Goal: Task Accomplishment & Management: Complete application form

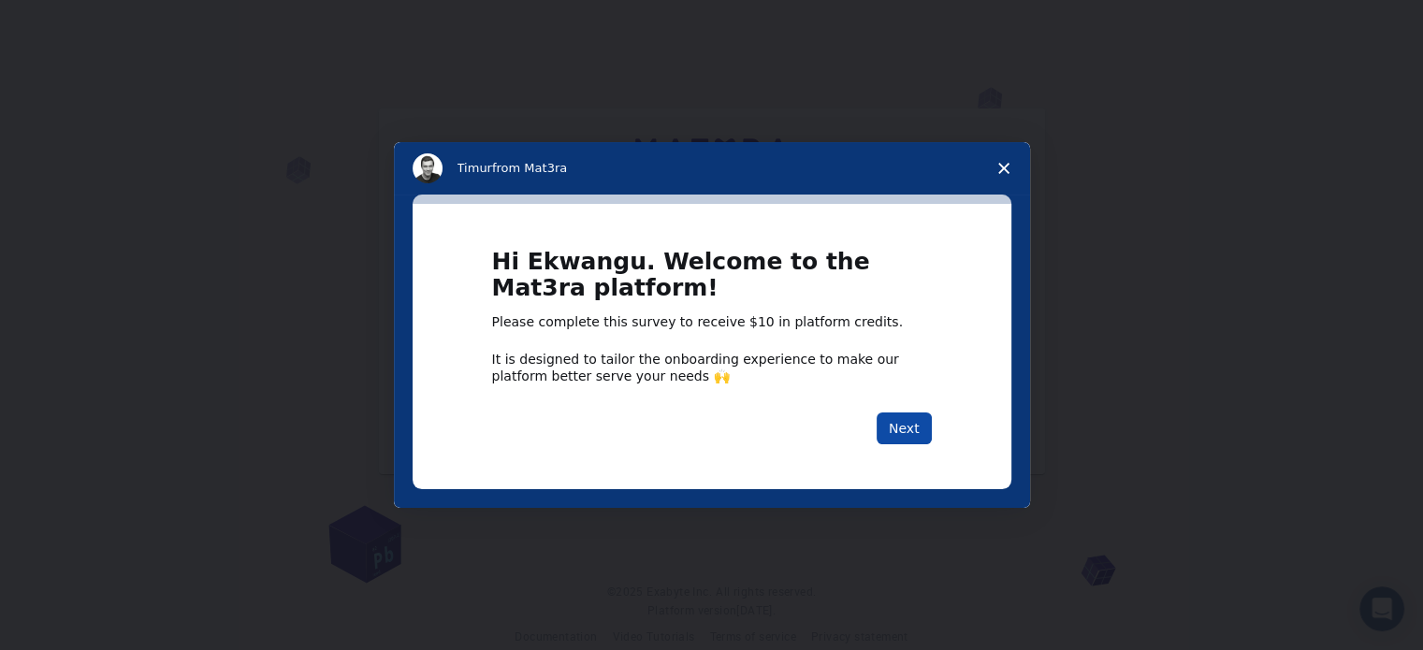
click at [910, 430] on button "Next" at bounding box center [904, 429] width 55 height 32
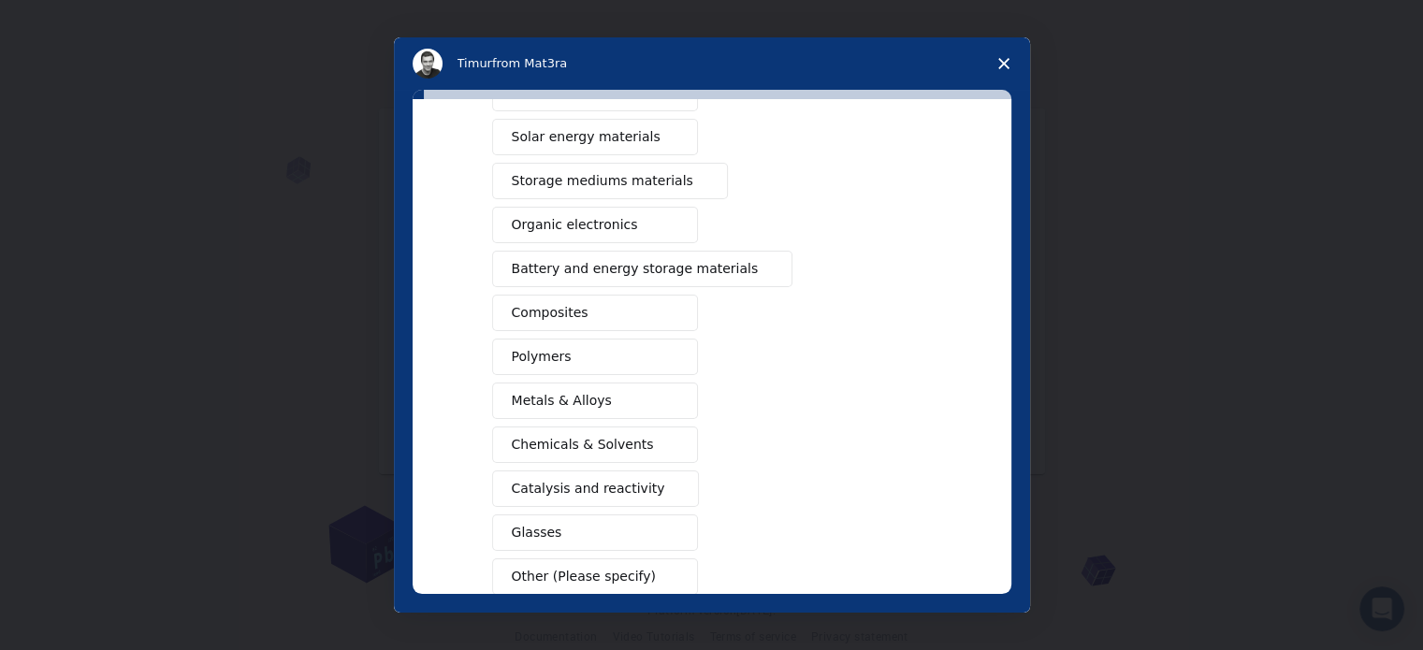
scroll to position [217, 0]
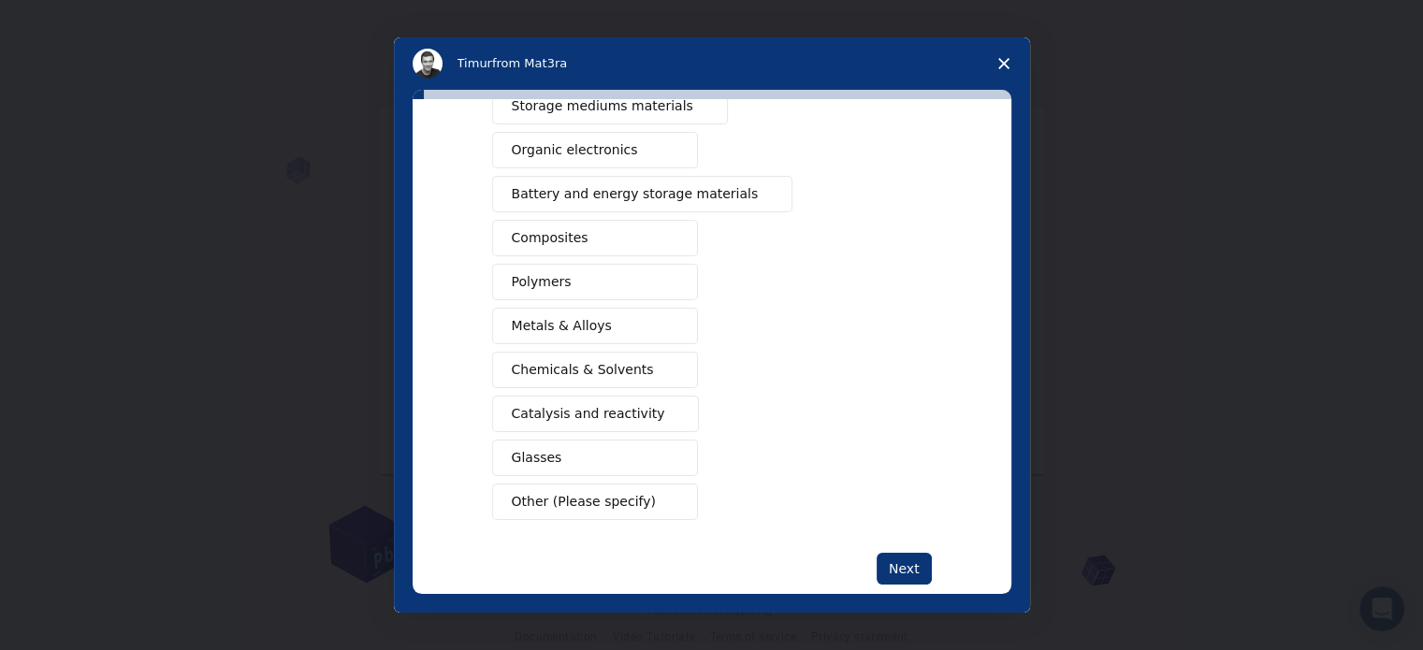
click at [554, 145] on span "Organic electronics" at bounding box center [575, 150] width 126 height 20
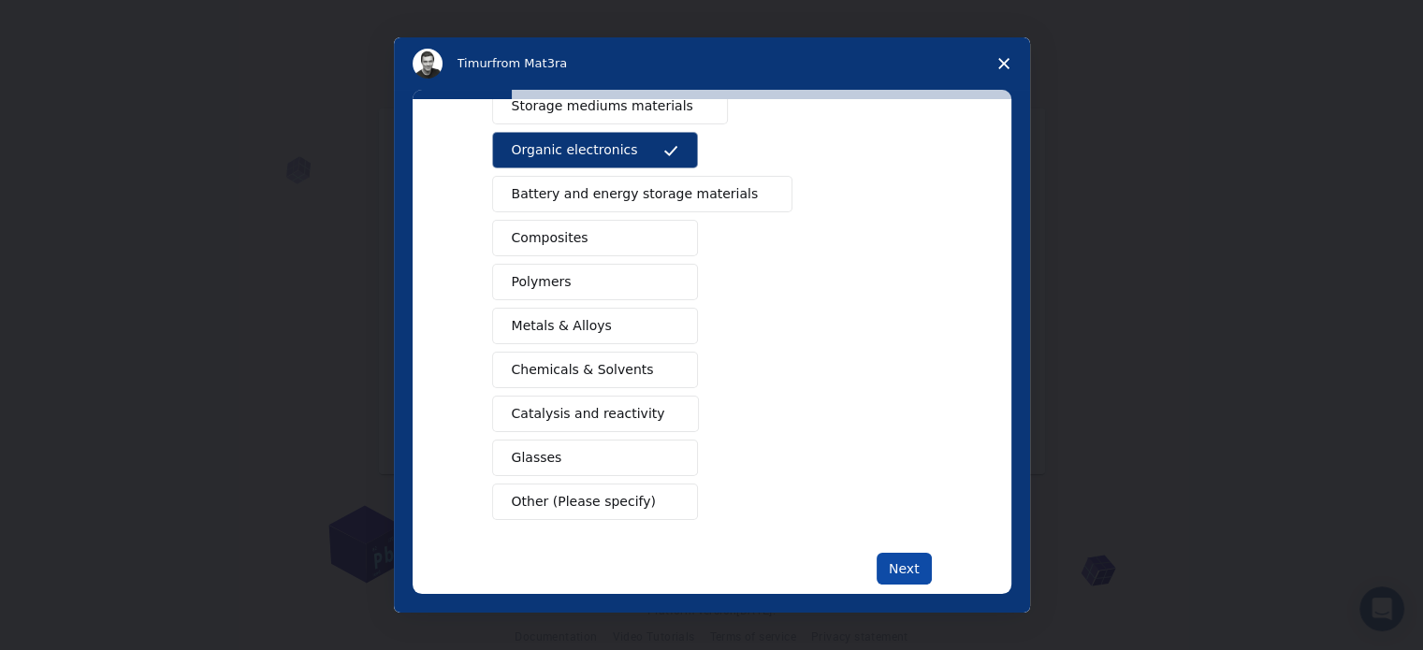
click at [891, 560] on button "Next" at bounding box center [904, 569] width 55 height 32
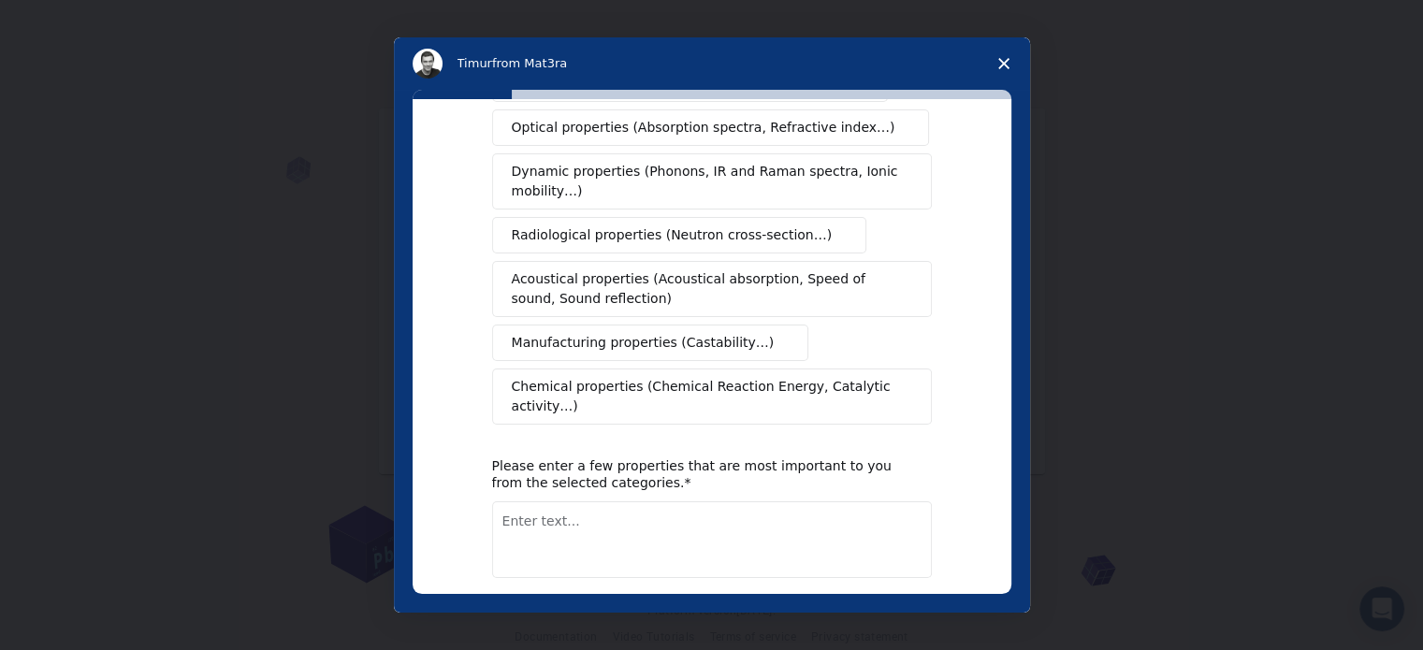
scroll to position [298, 0]
click at [568, 331] on span "Manufacturing properties (Castability…)" at bounding box center [643, 341] width 263 height 20
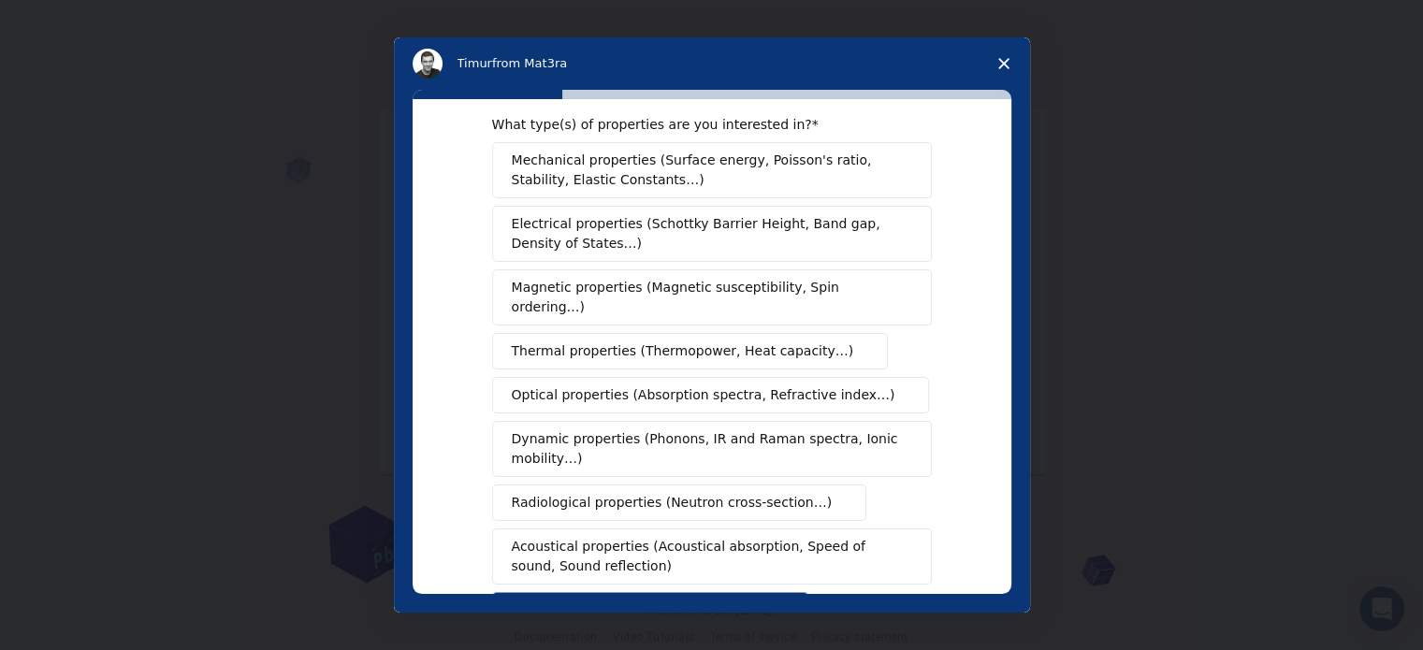
scroll to position [0, 0]
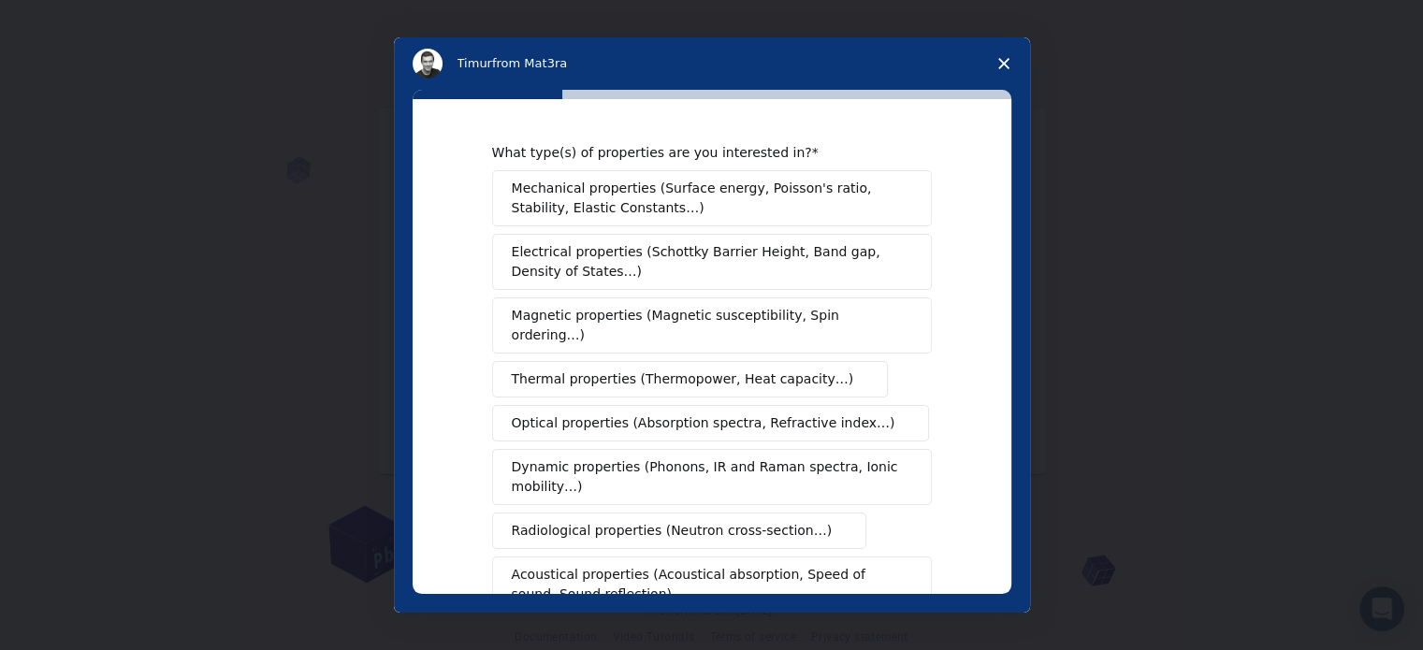
click at [572, 186] on span "Mechanical properties (Surface energy, Poisson's ratio, Stability, Elastic Cons…" at bounding box center [707, 198] width 390 height 39
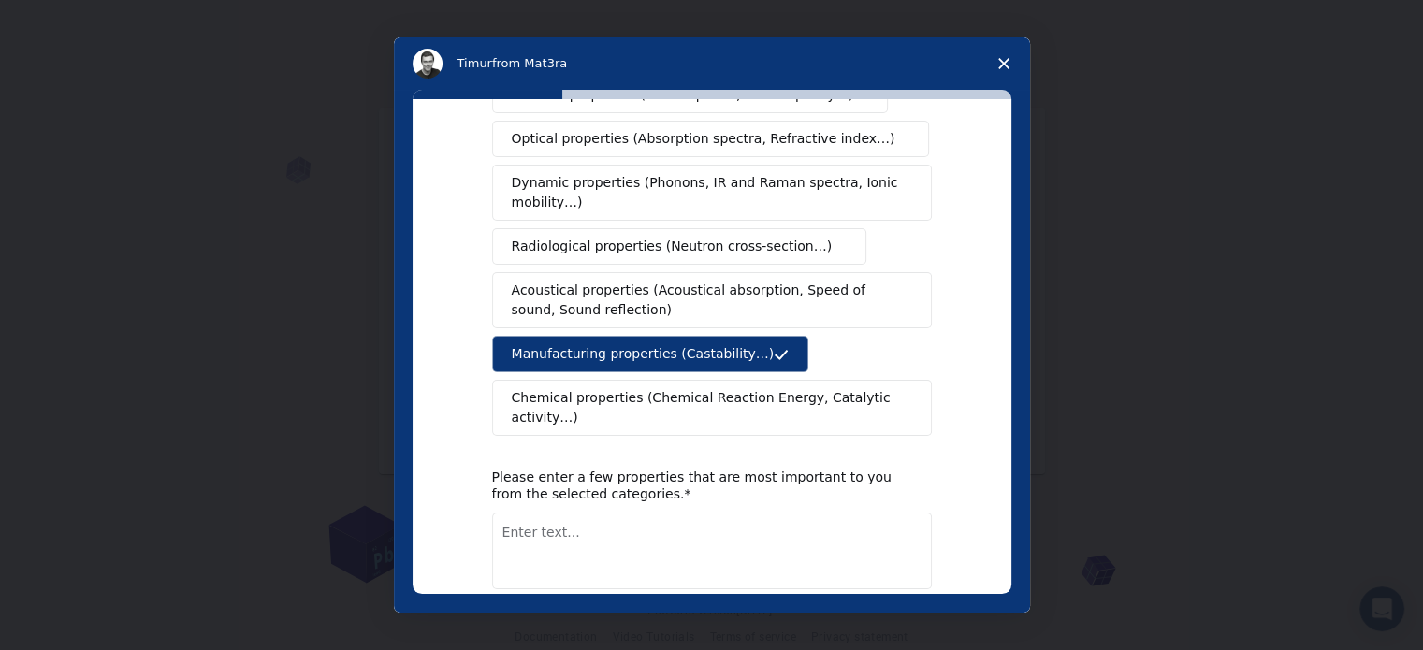
scroll to position [344, 0]
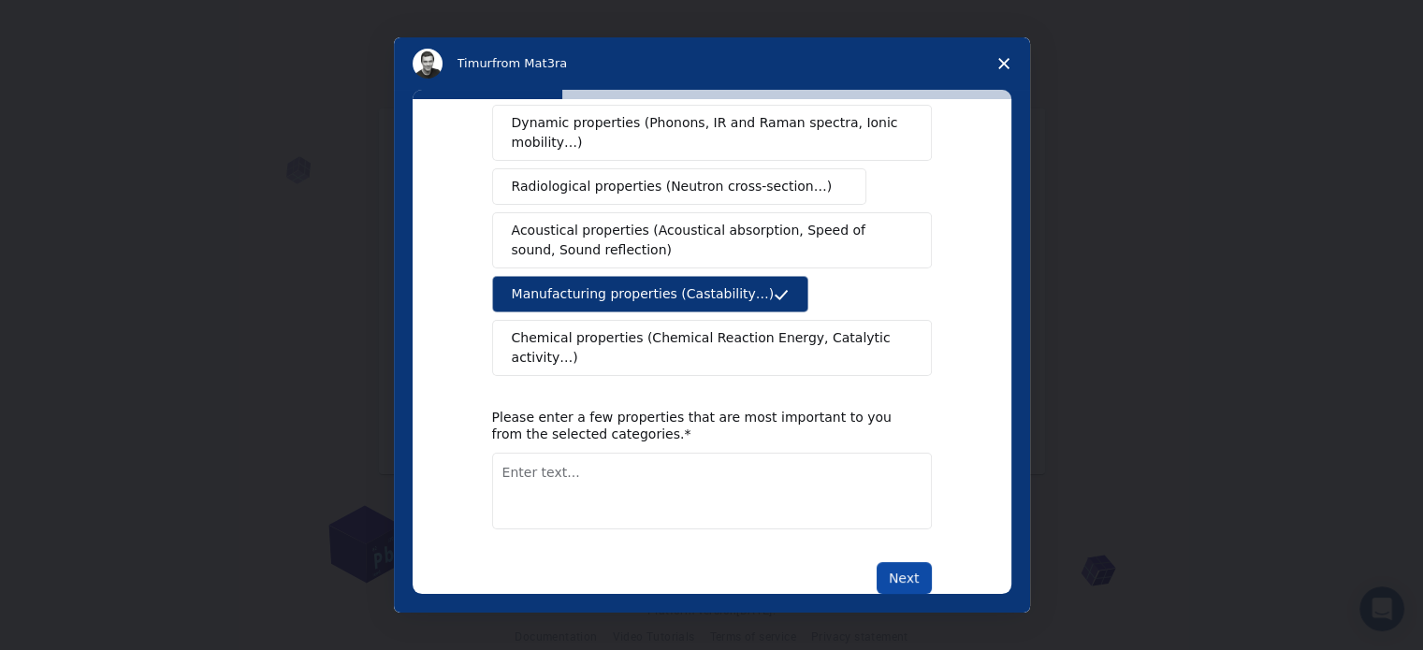
click at [908, 562] on button "Next" at bounding box center [904, 578] width 55 height 32
click at [573, 457] on textarea "Enter text..." at bounding box center [712, 491] width 440 height 77
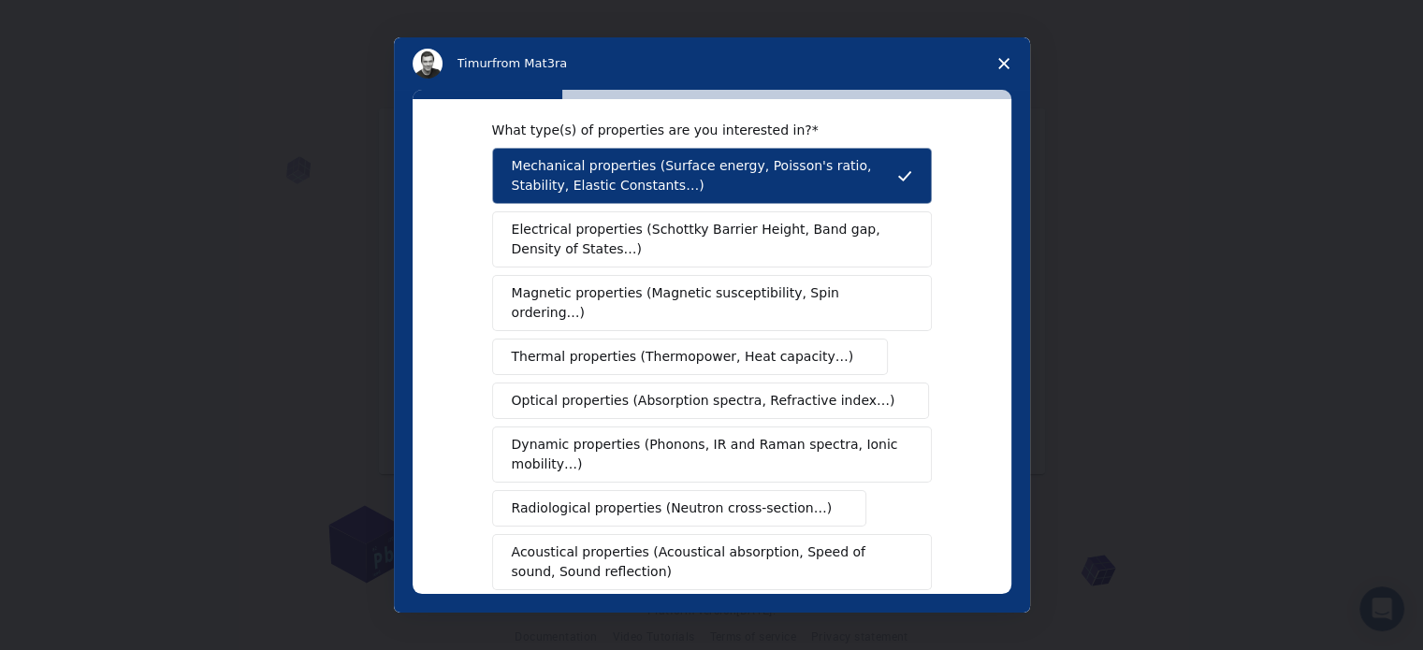
click at [573, 457] on button "Dynamic properties (Phonons, IR and Raman spectra, Ionic mobility…)" at bounding box center [712, 455] width 440 height 56
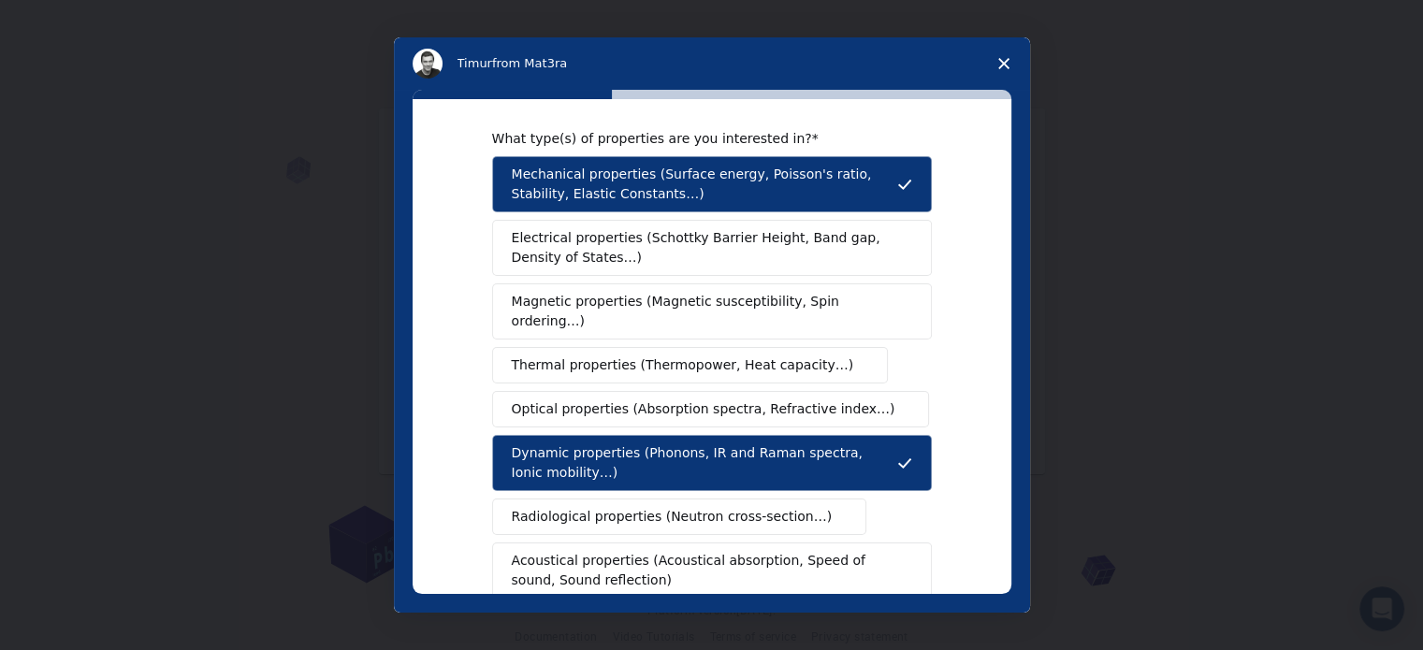
scroll to position [11, 0]
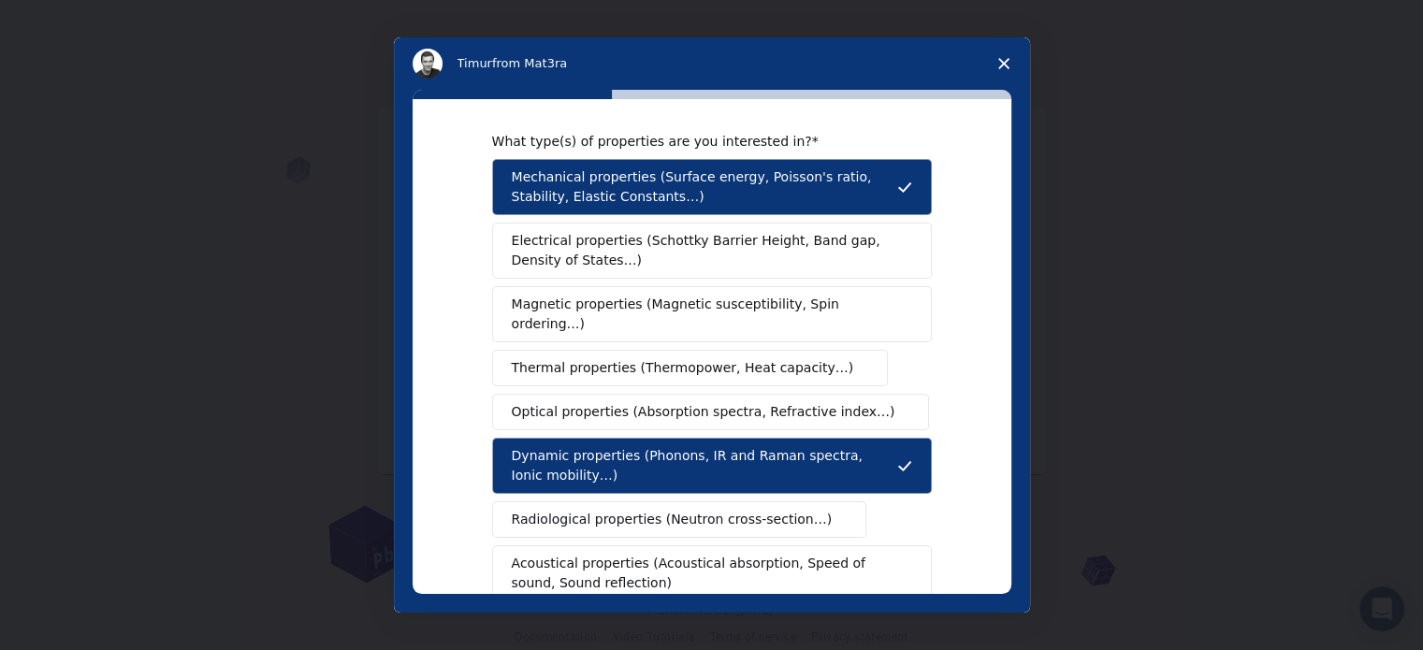
click at [528, 297] on span "Magnetic properties (Magnetic susceptibility, Spin ordering…)" at bounding box center [705, 314] width 387 height 39
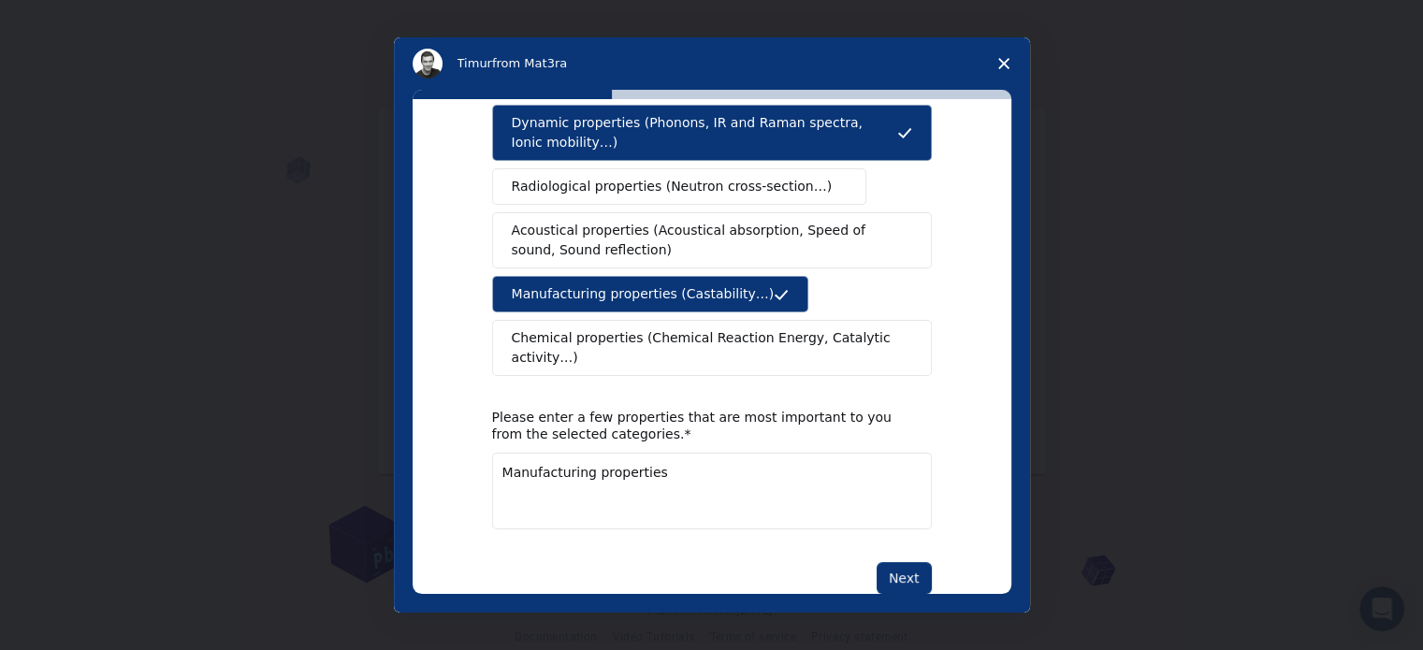
scroll to position [344, 0]
click at [538, 462] on textarea "Manufacturing properties" at bounding box center [712, 491] width 440 height 77
type textarea "Manufacturing properties Mechanical properties Dynamic properties"
click at [887, 562] on button "Next" at bounding box center [904, 578] width 55 height 32
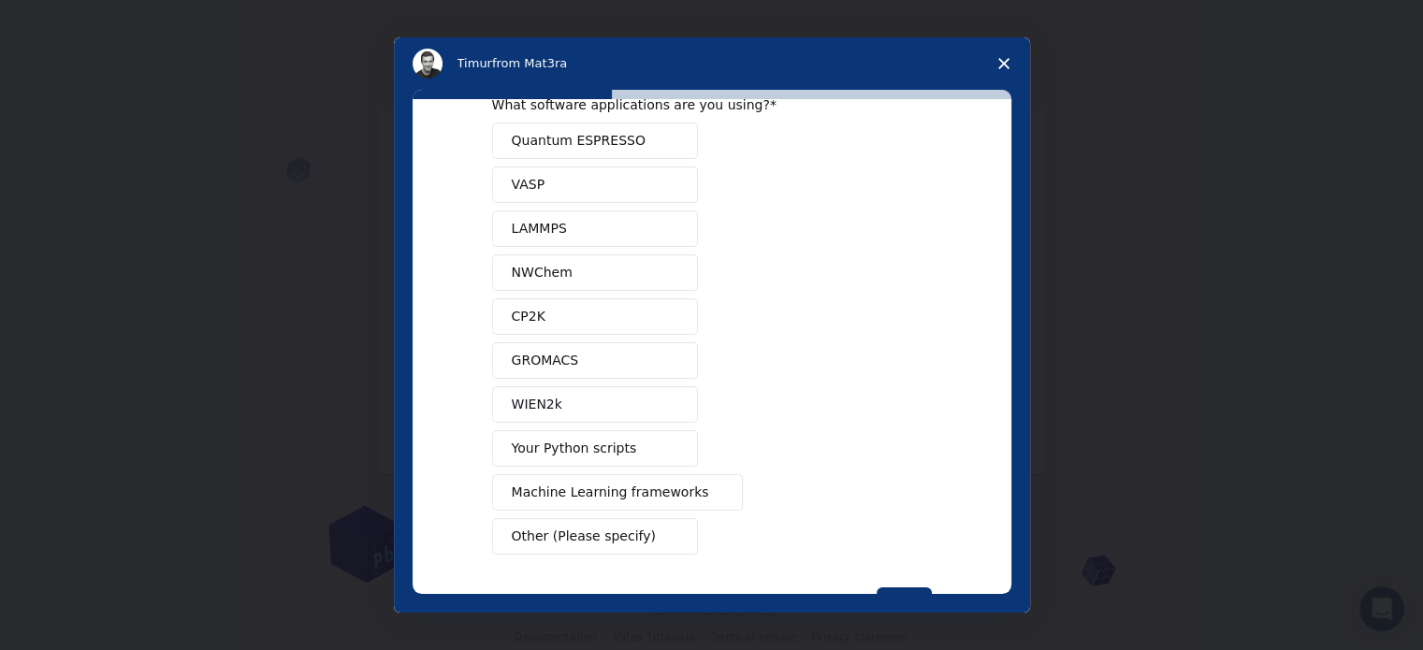
scroll to position [45, 0]
click at [628, 486] on span "Machine Learning frameworks" at bounding box center [610, 496] width 197 height 20
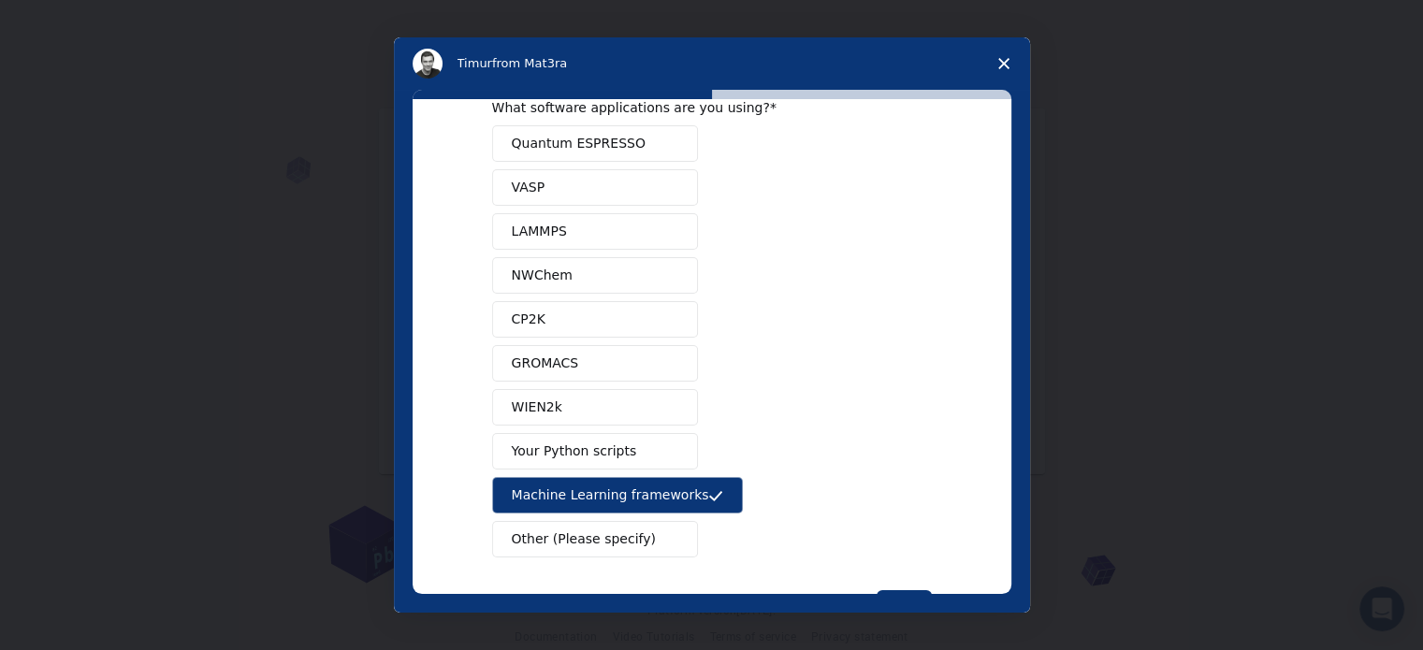
click at [588, 377] on button "GROMACS" at bounding box center [595, 363] width 206 height 36
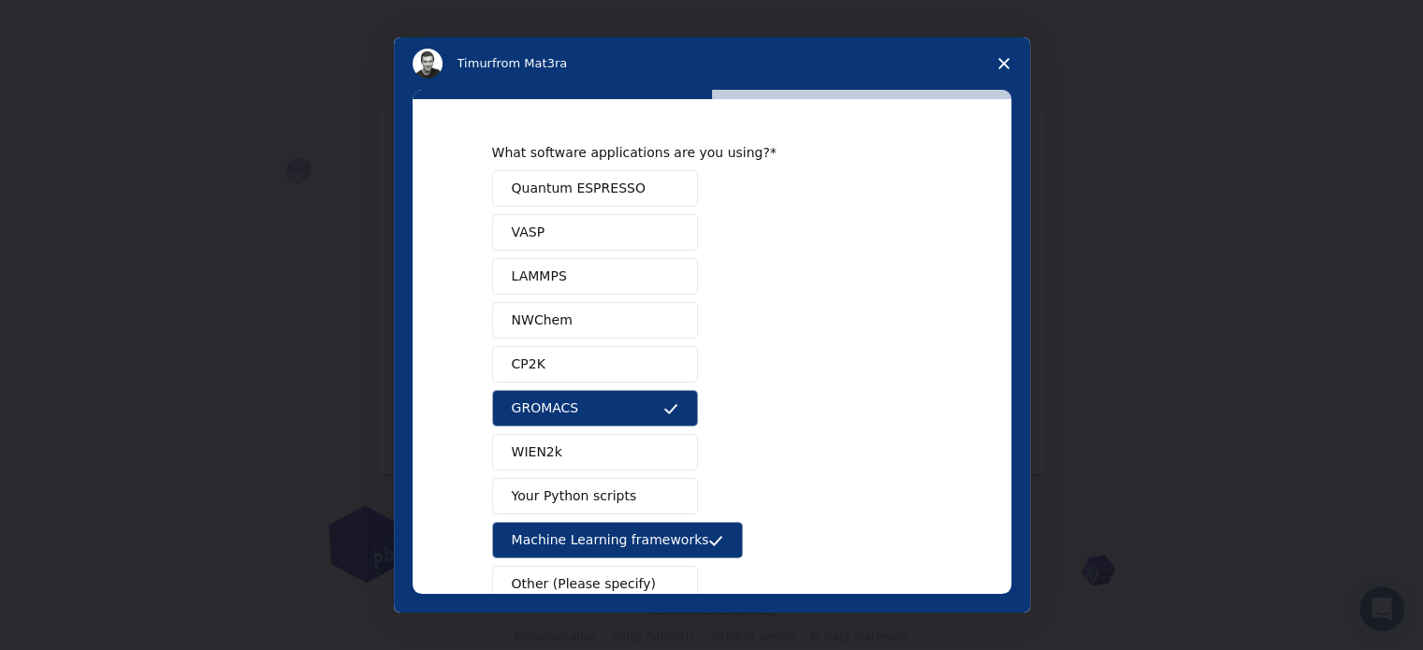
click at [592, 397] on button "GROMACS" at bounding box center [595, 408] width 206 height 36
click at [608, 172] on button "Quantum ESPRESSO" at bounding box center [595, 188] width 206 height 36
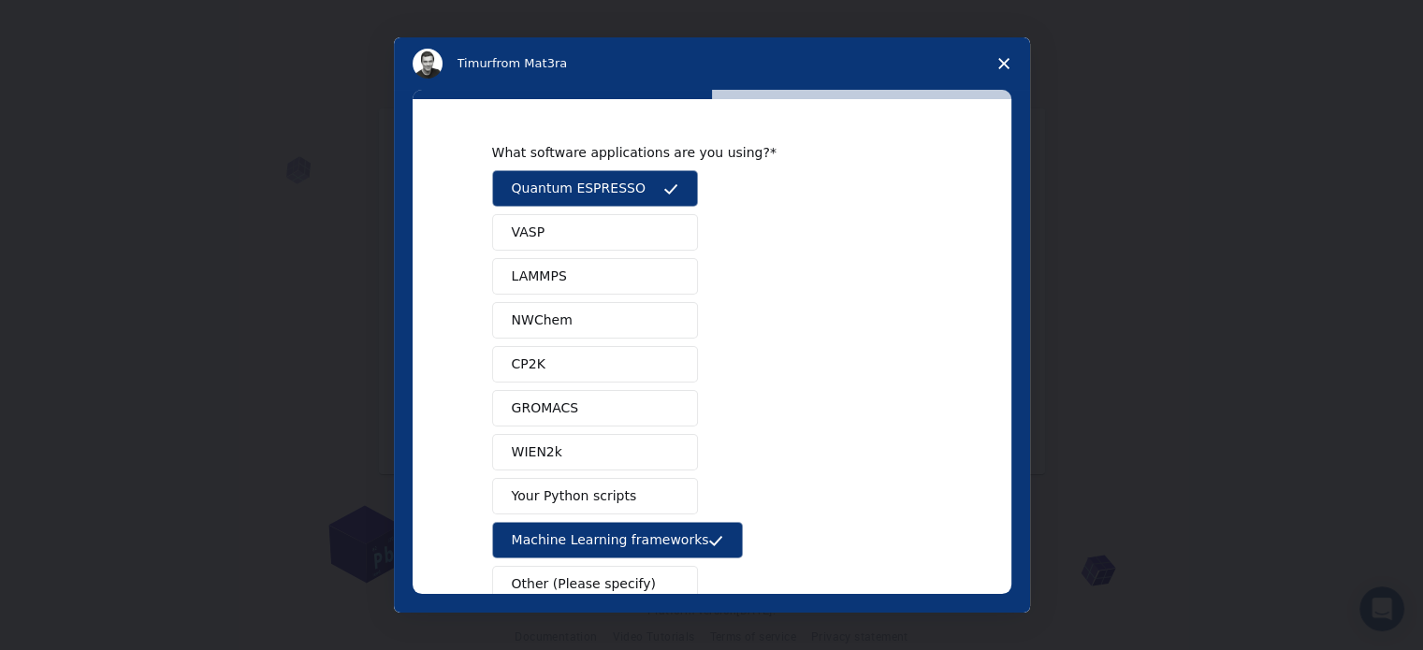
scroll to position [113, 0]
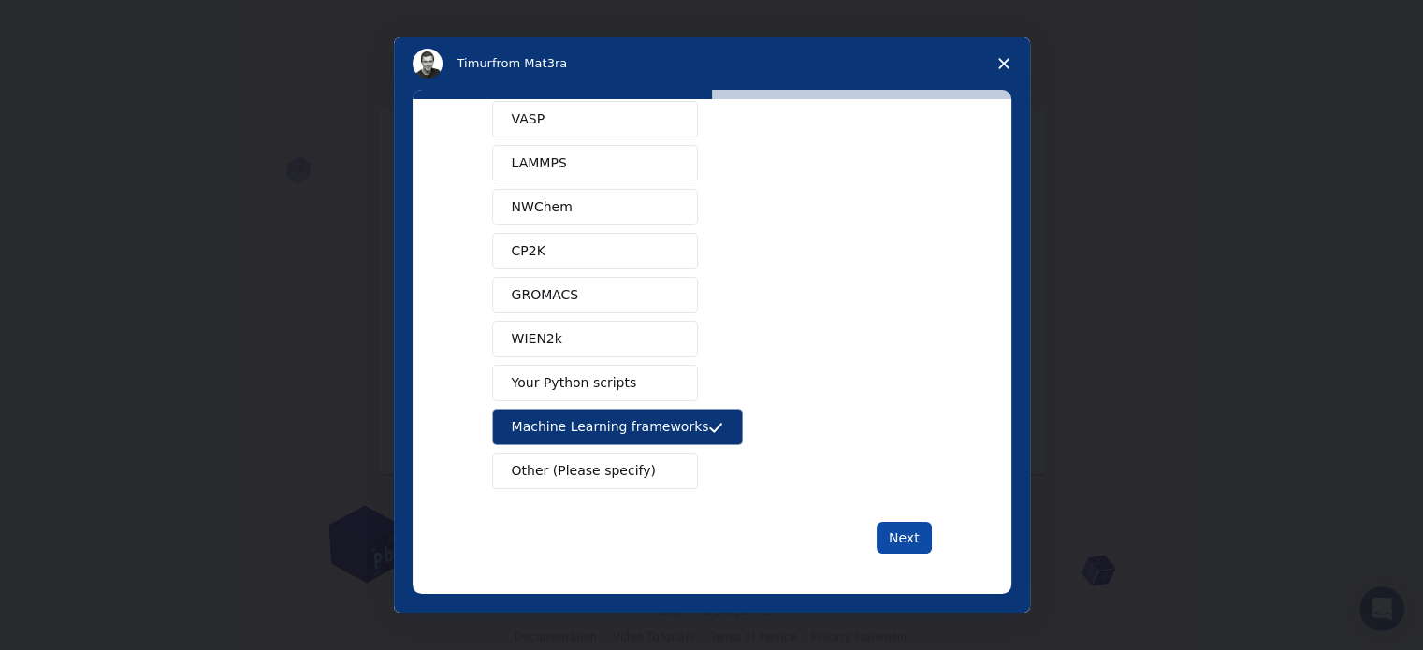
click at [901, 523] on button "Next" at bounding box center [904, 538] width 55 height 32
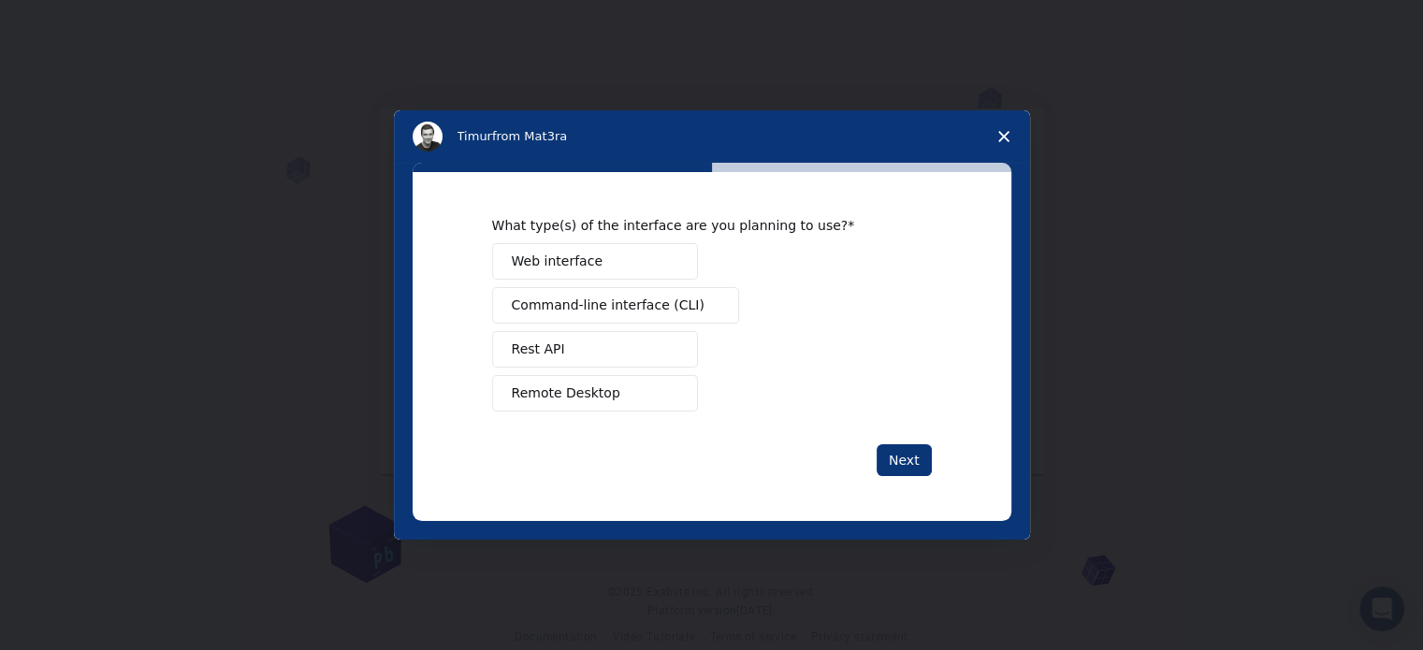
scroll to position [0, 0]
click at [623, 259] on button "Web interface" at bounding box center [595, 261] width 206 height 36
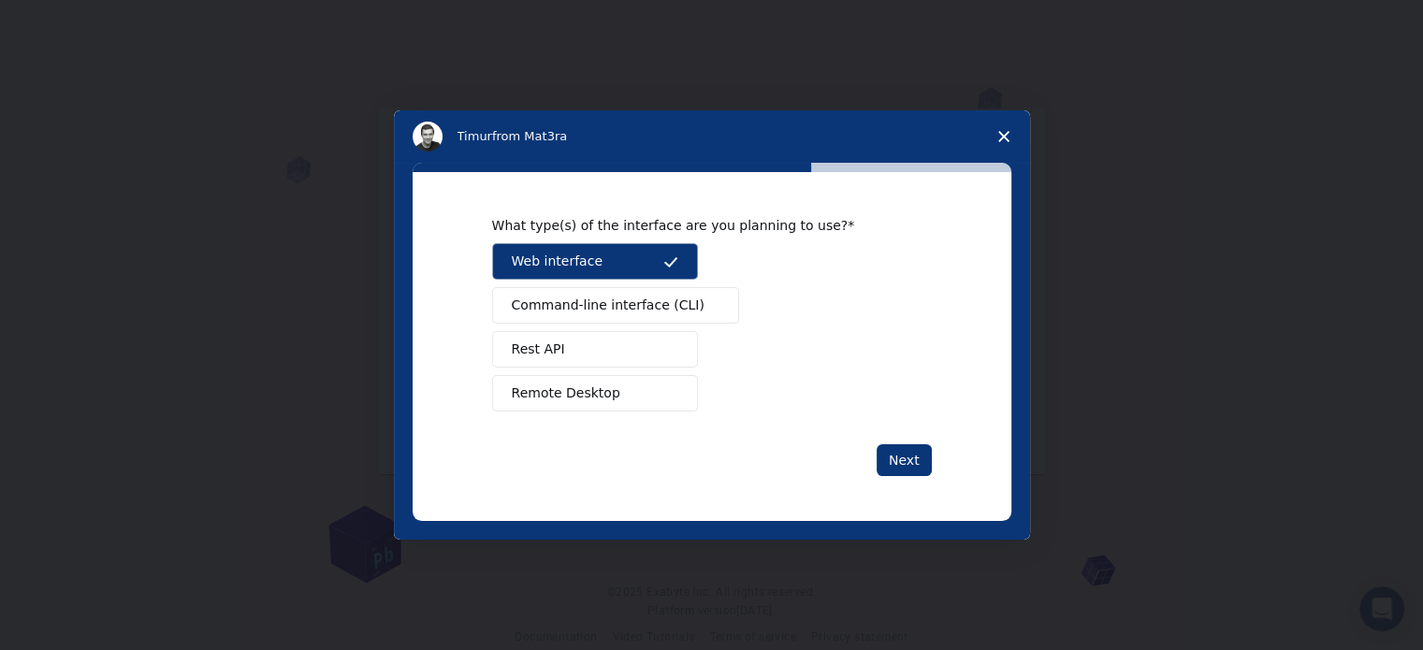
click at [640, 388] on button "Remote Desktop" at bounding box center [595, 393] width 206 height 36
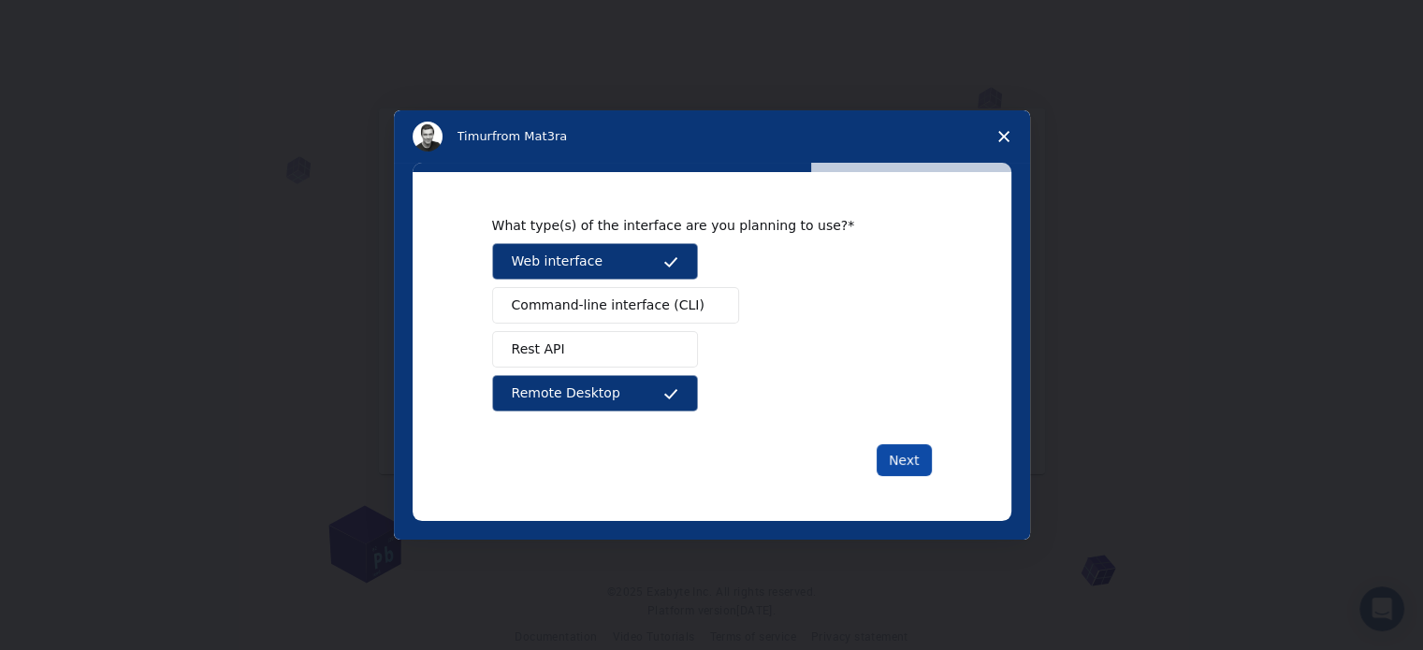
click at [921, 461] on button "Next" at bounding box center [904, 461] width 55 height 32
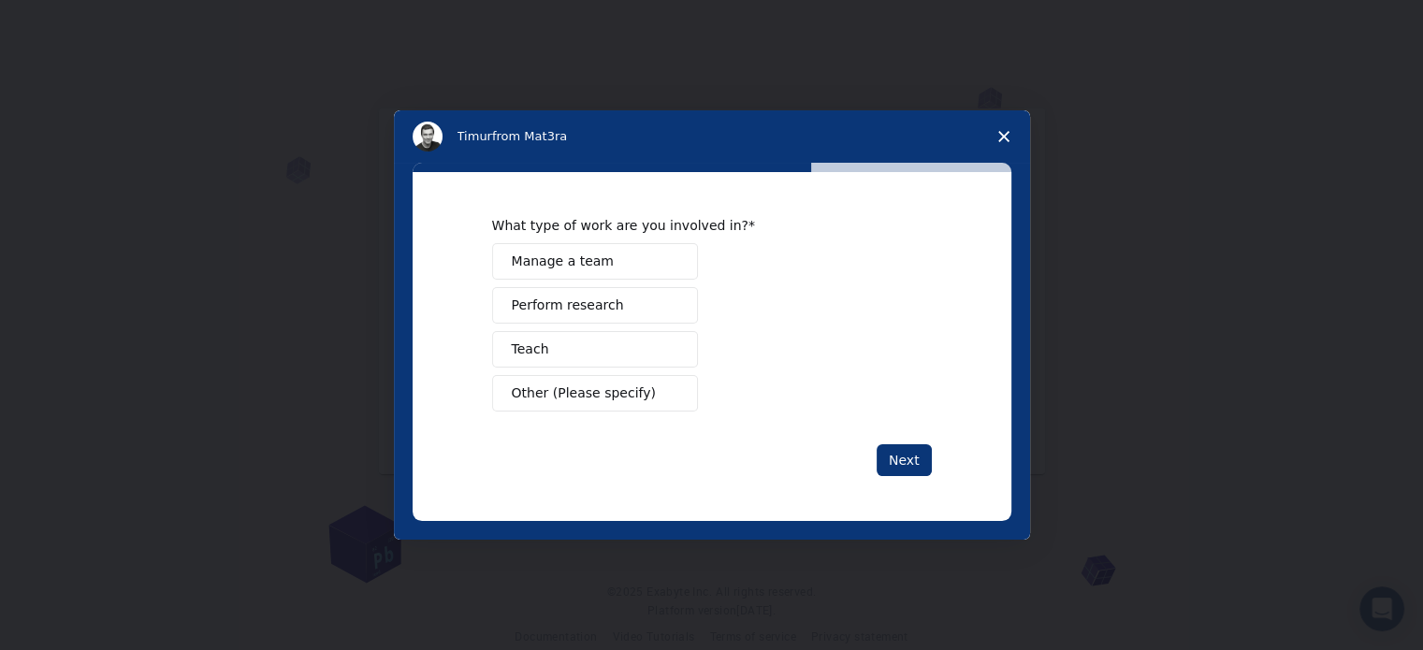
click at [632, 311] on button "Perform research" at bounding box center [595, 305] width 206 height 36
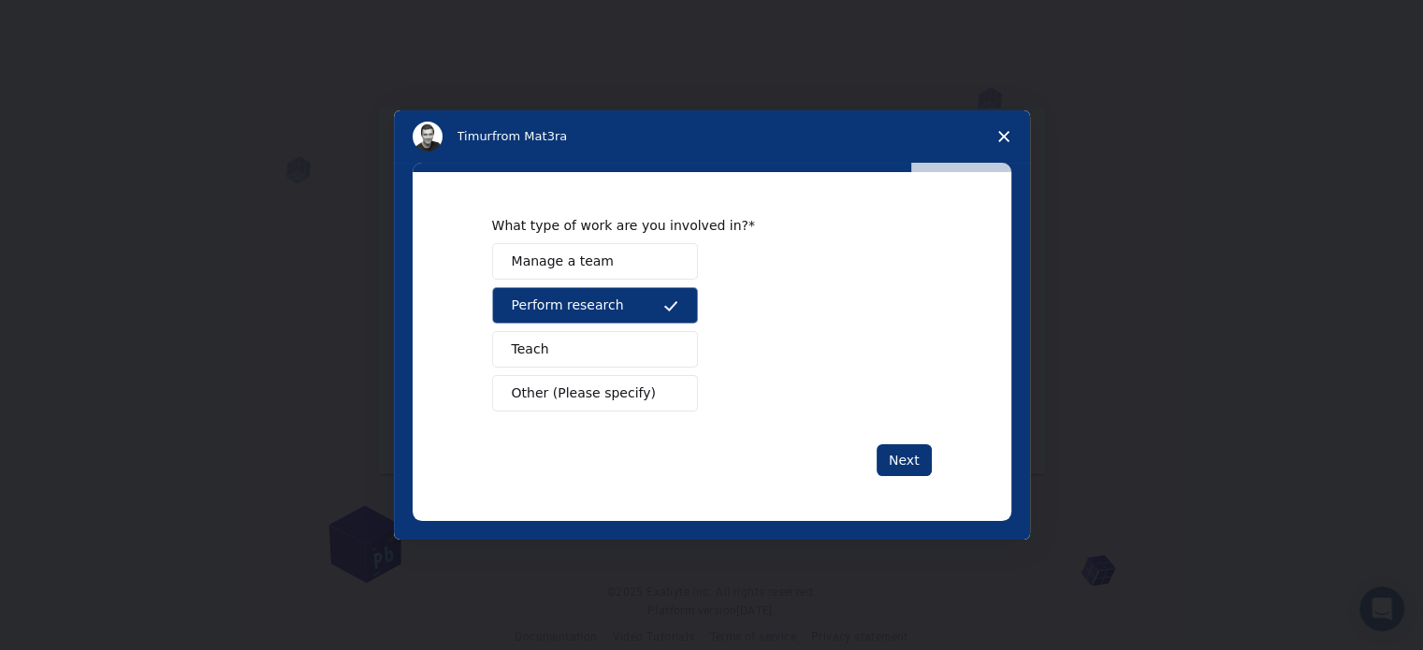
click at [635, 251] on button "Manage a team" at bounding box center [595, 261] width 206 height 36
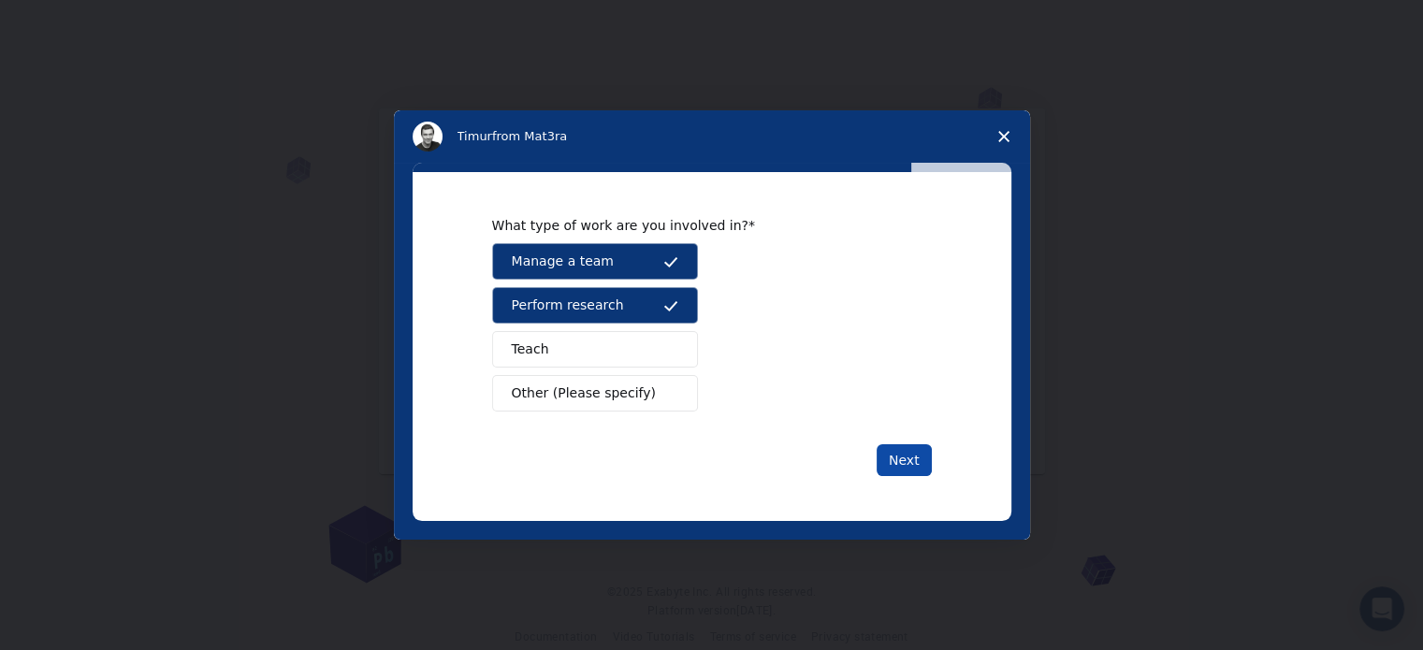
click at [895, 460] on button "Next" at bounding box center [904, 461] width 55 height 32
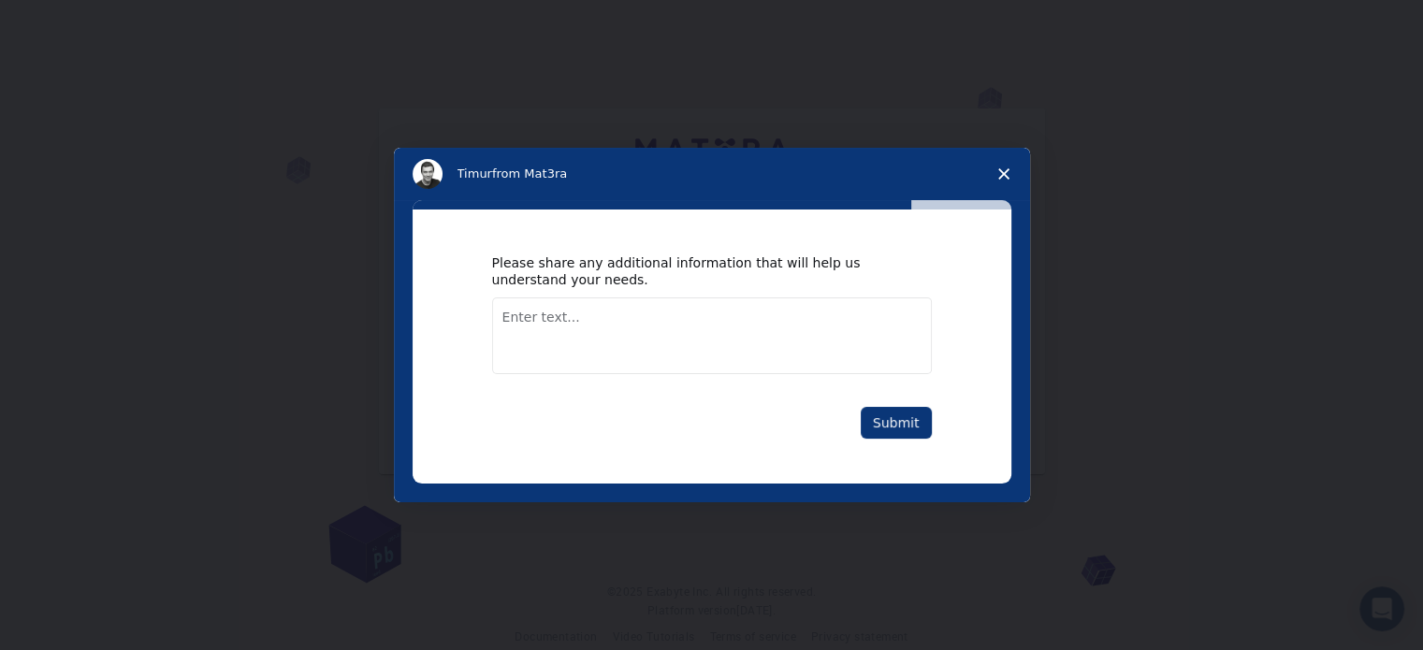
click at [596, 322] on textarea "Enter text..." at bounding box center [712, 336] width 440 height 77
type textarea "Research tools"
click at [916, 426] on button "Submit" at bounding box center [896, 423] width 71 height 32
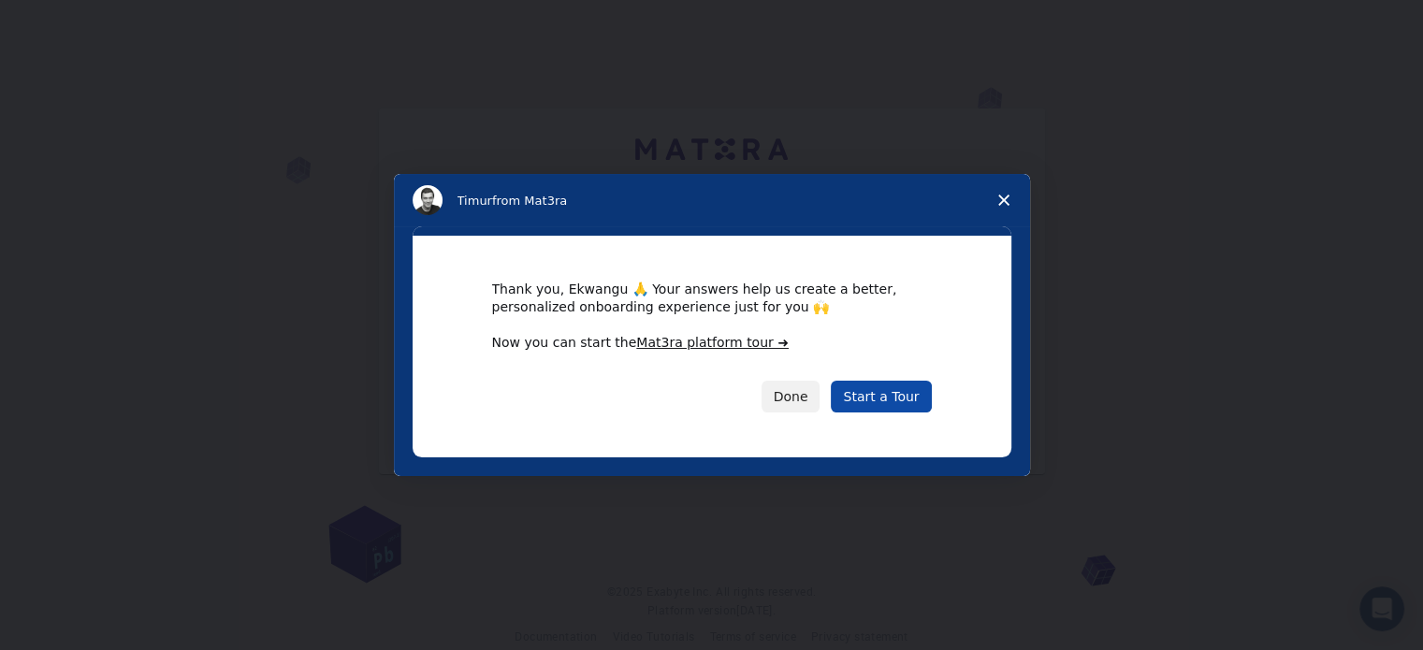
click at [871, 401] on link "Start a Tour" at bounding box center [881, 397] width 100 height 32
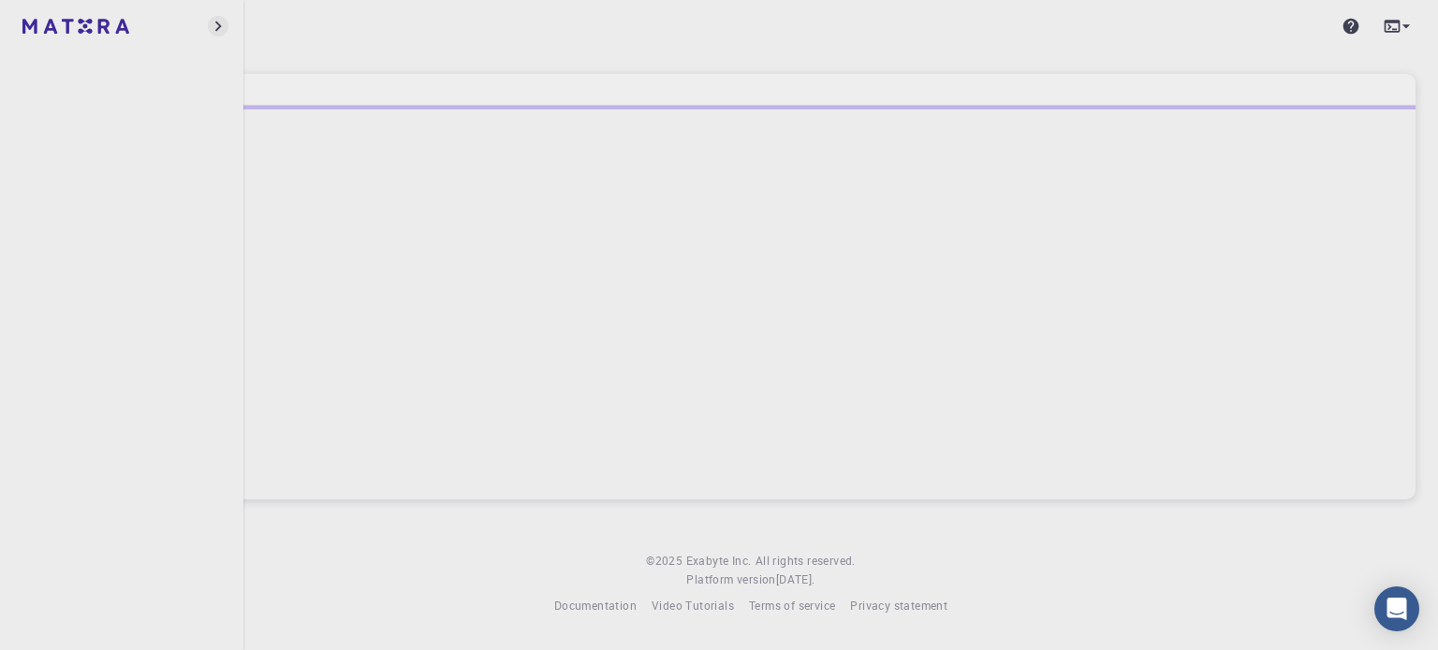
click at [215, 24] on icon "button" at bounding box center [218, 26] width 21 height 21
click at [210, 31] on icon "button" at bounding box center [218, 26] width 21 height 21
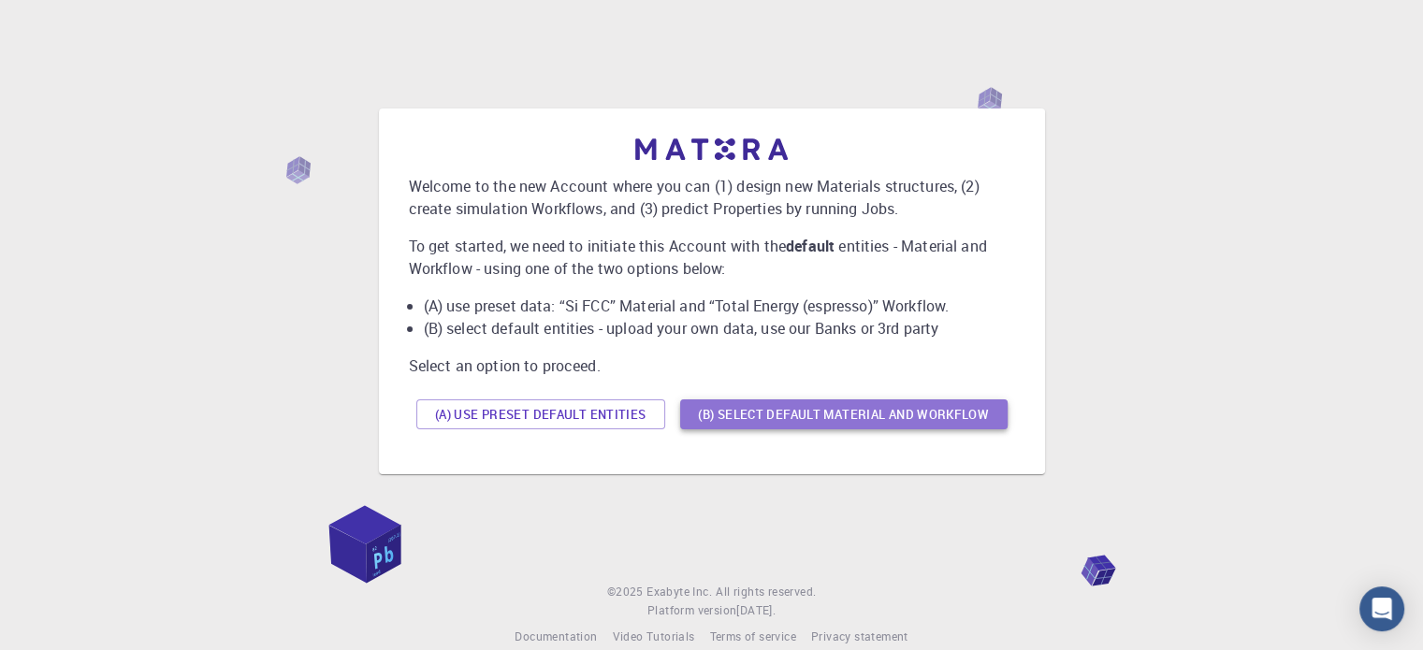
click at [816, 422] on button "(B) Select default material and workflow" at bounding box center [844, 415] width 328 height 30
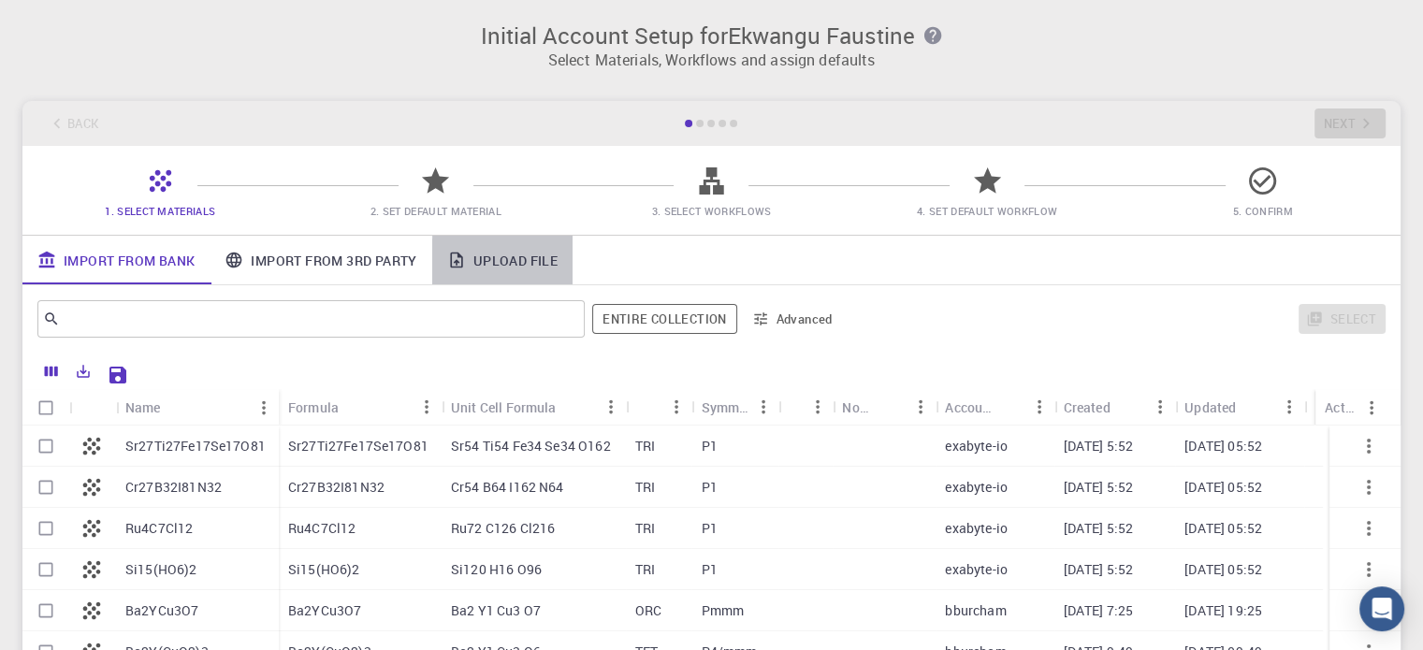
click at [487, 257] on link "Upload File" at bounding box center [502, 260] width 140 height 49
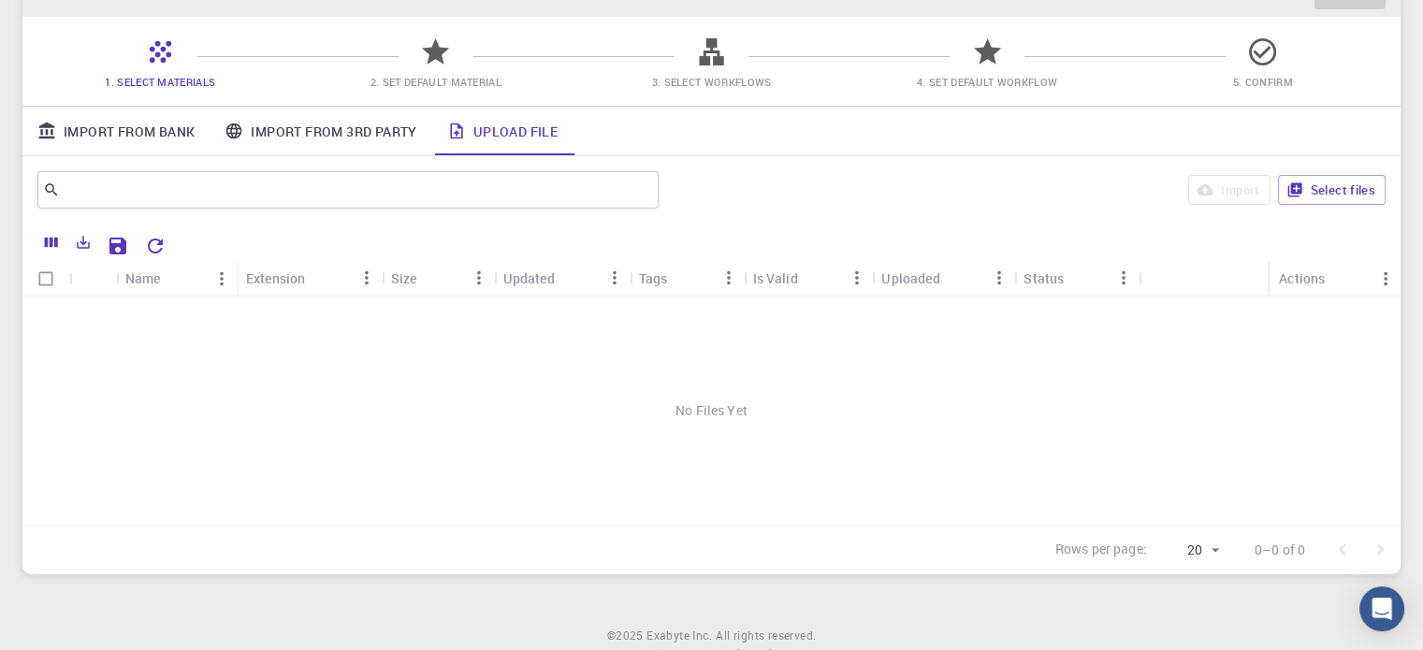
scroll to position [130, 0]
click at [1336, 186] on button "Select files" at bounding box center [1332, 189] width 108 height 30
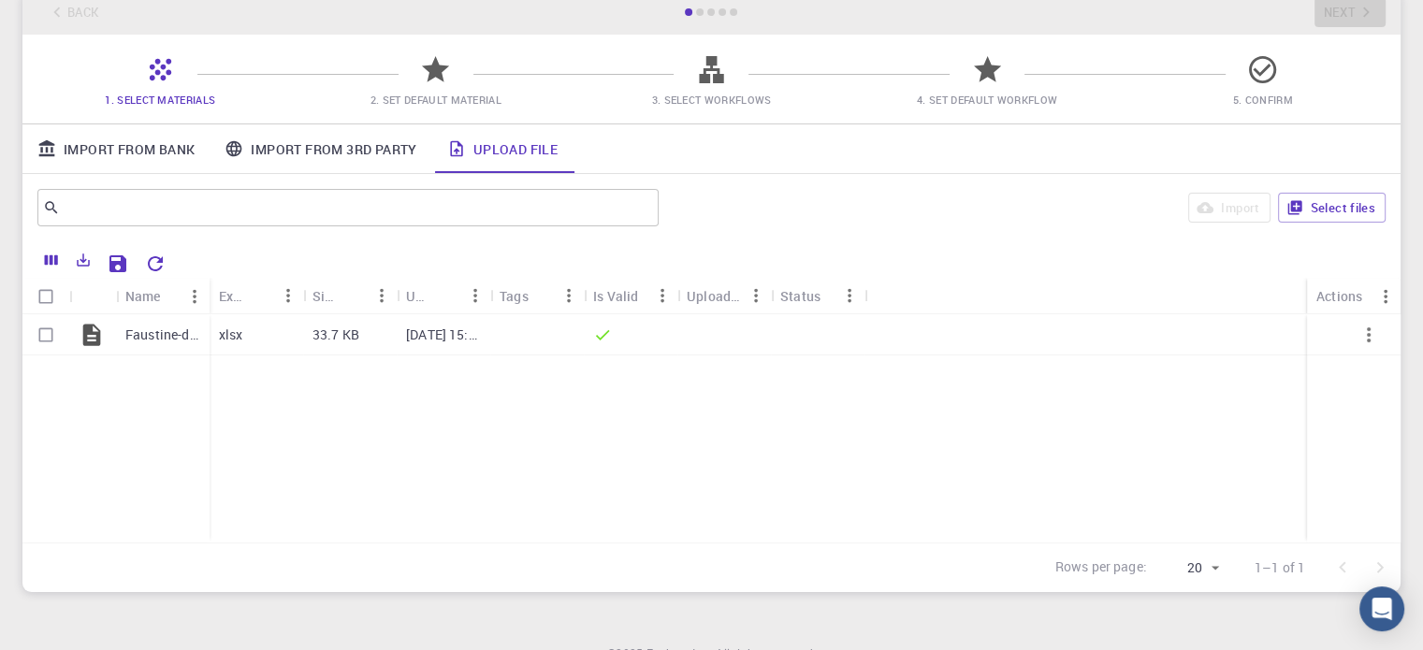
scroll to position [105, 0]
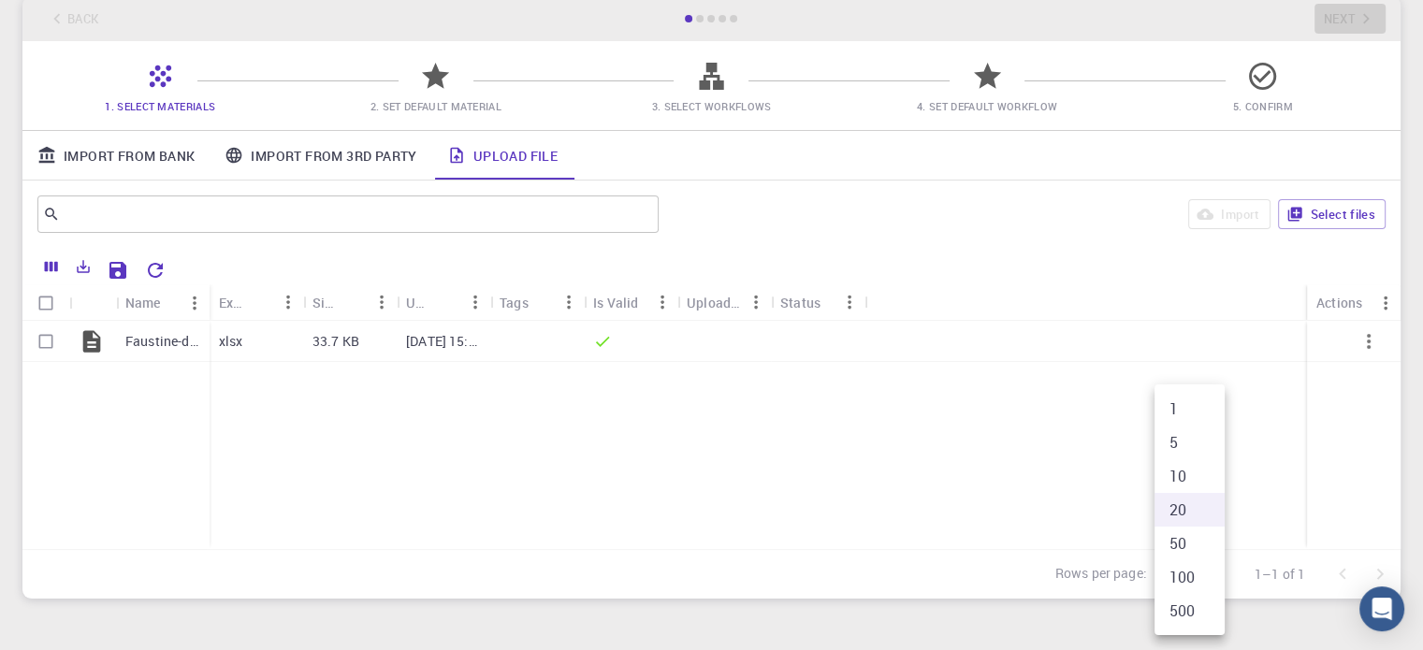
click at [1213, 579] on body "Initial Account Setup for Ekwangu Faustine Select Materials, Workflows and assi…" at bounding box center [711, 320] width 1423 height 850
click at [1014, 454] on div at bounding box center [711, 325] width 1423 height 650
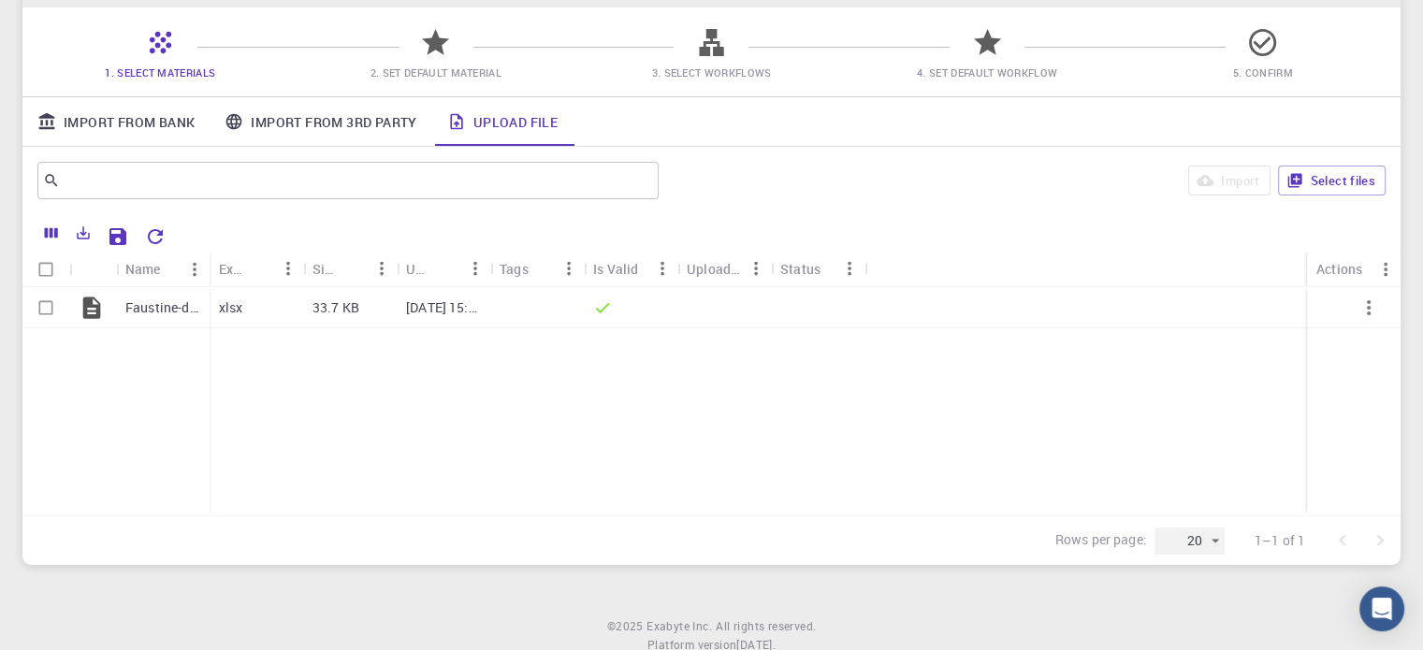
scroll to position [165, 0]
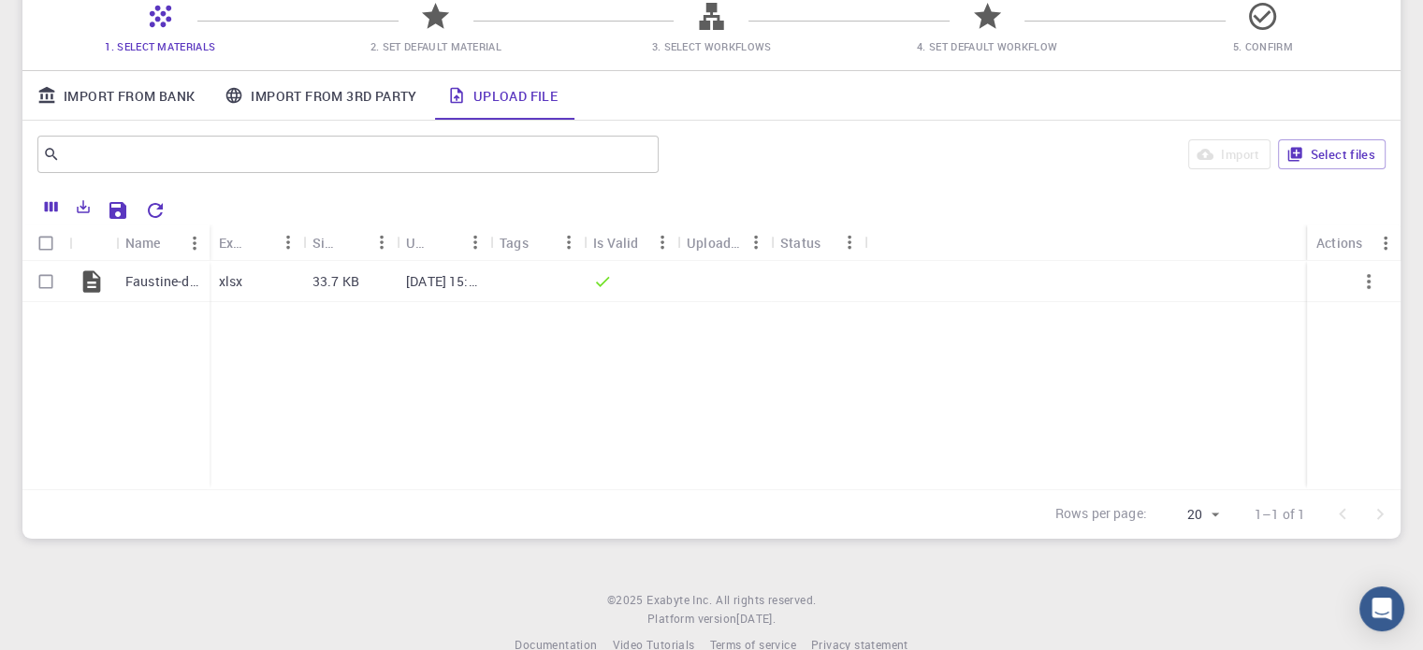
click at [815, 242] on div "Status" at bounding box center [801, 243] width 40 height 36
click at [850, 244] on icon "Menu" at bounding box center [849, 242] width 21 height 21
click at [913, 372] on div "Faustine-dataset 2.xlsx xlsx 33.7 KB [DATE] 15:50 PM" at bounding box center [711, 375] width 1379 height 228
click at [1342, 240] on div "Actions" at bounding box center [1340, 243] width 46 height 36
click at [1382, 242] on icon "Menu" at bounding box center [1386, 243] width 21 height 21
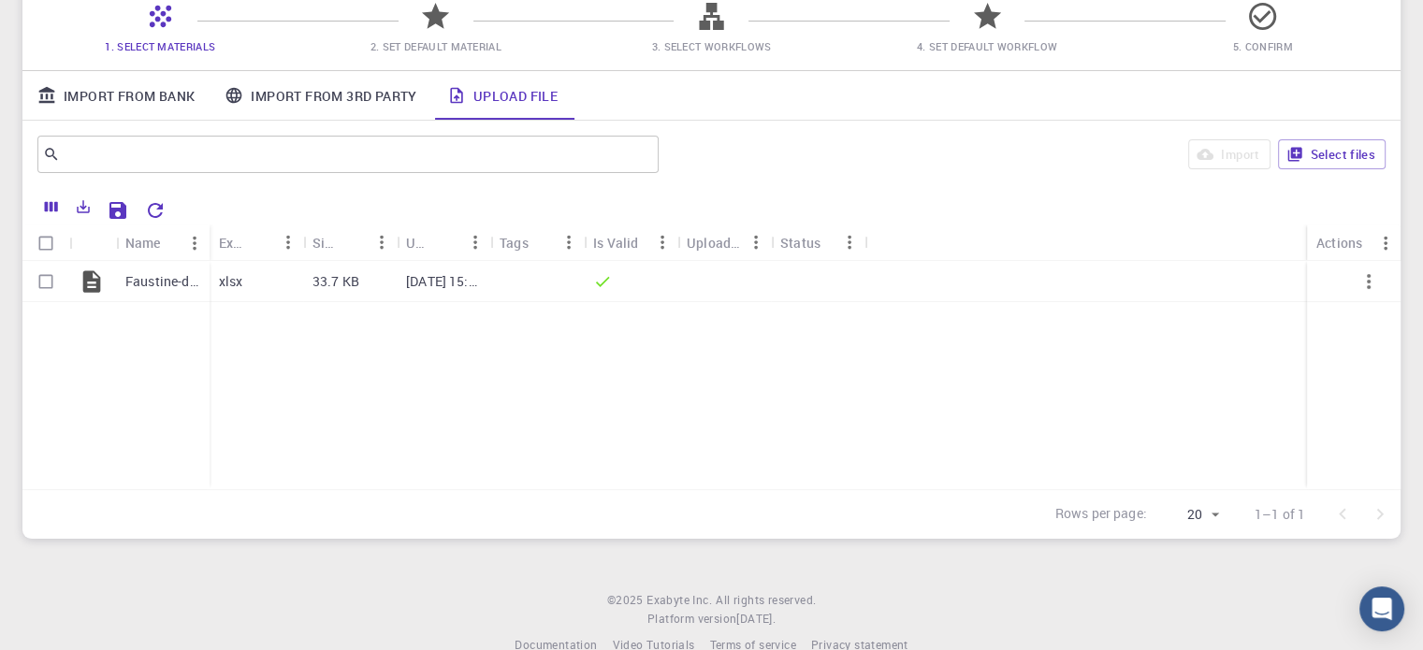
click at [1047, 328] on div "Faustine-dataset 2.xlsx xlsx 33.7 KB [DATE] 15:50 PM" at bounding box center [711, 375] width 1379 height 228
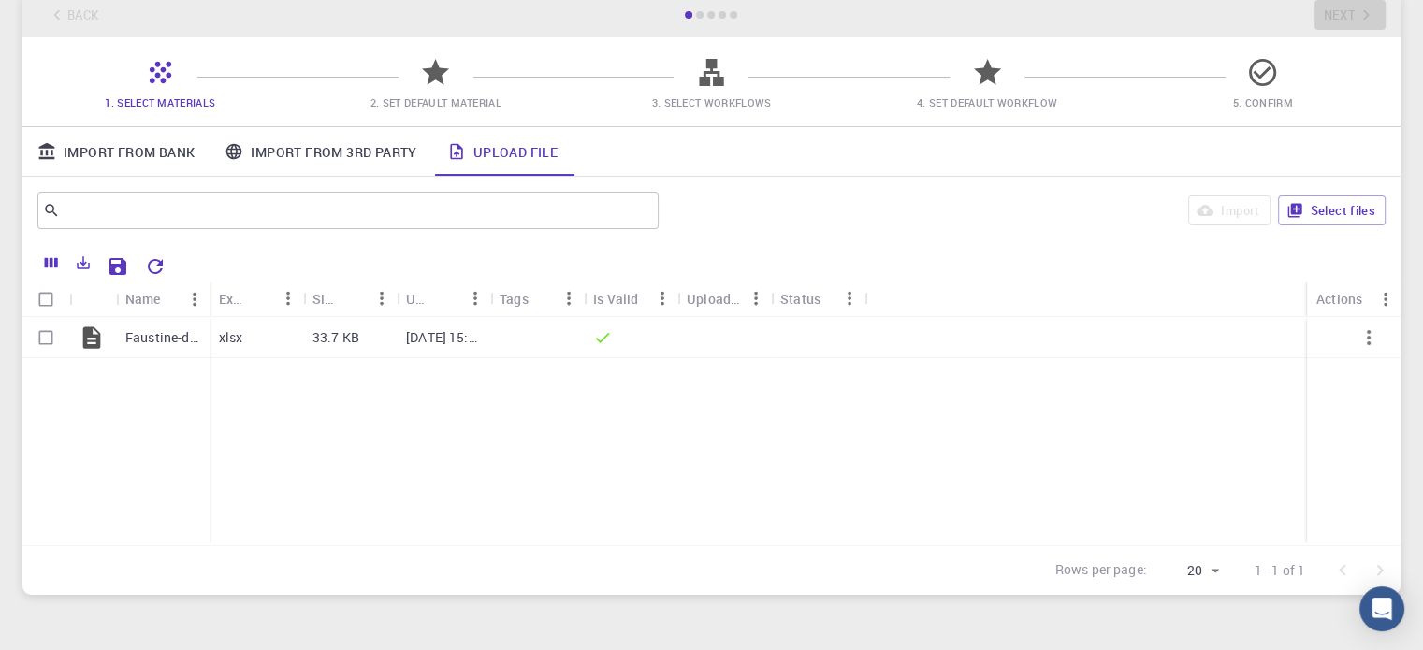
scroll to position [108, 0]
click at [47, 340] on input "Select row" at bounding box center [46, 339] width 36 height 36
checkbox input "true"
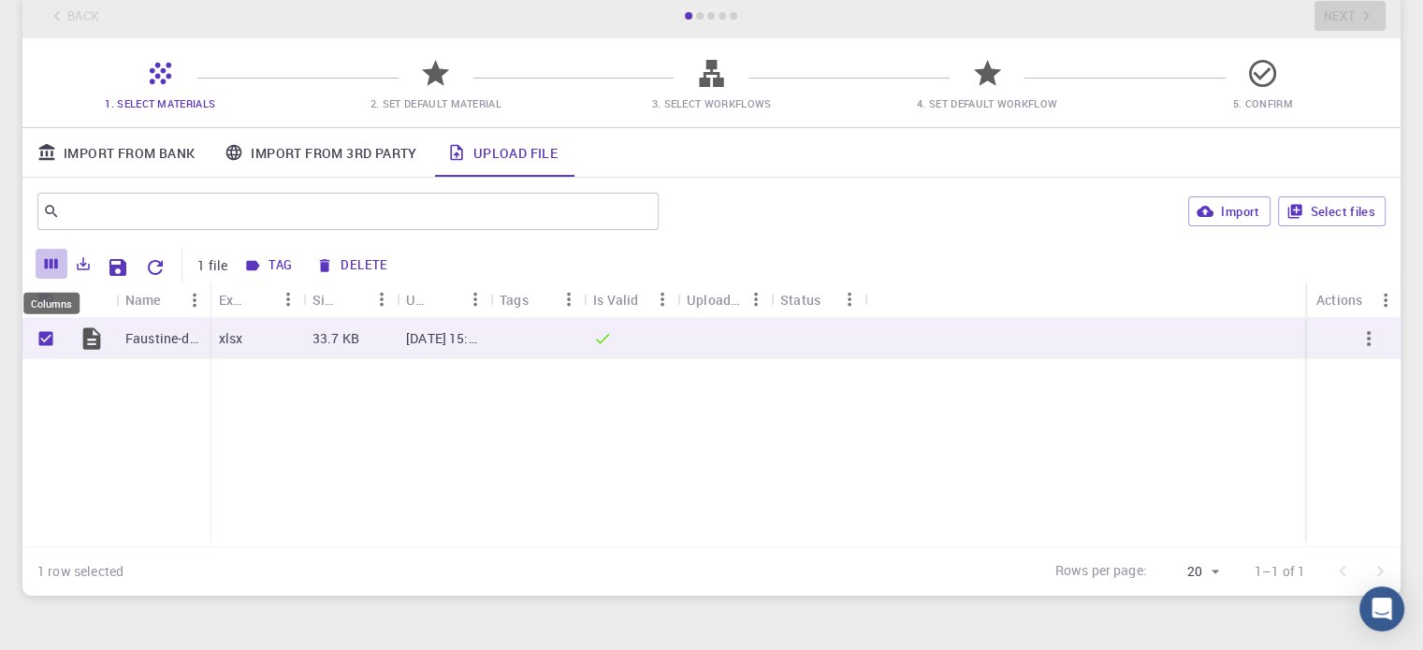
click at [50, 259] on icon "Columns" at bounding box center [51, 264] width 13 height 10
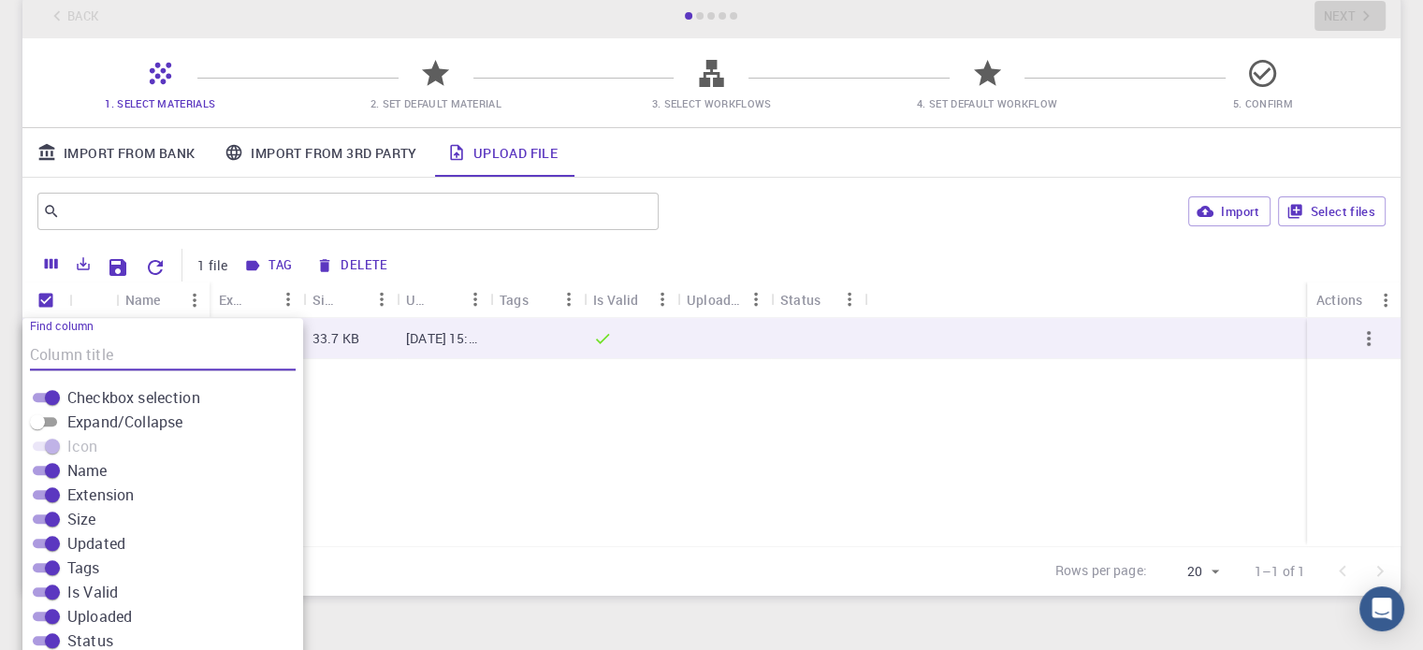
scroll to position [187, 0]
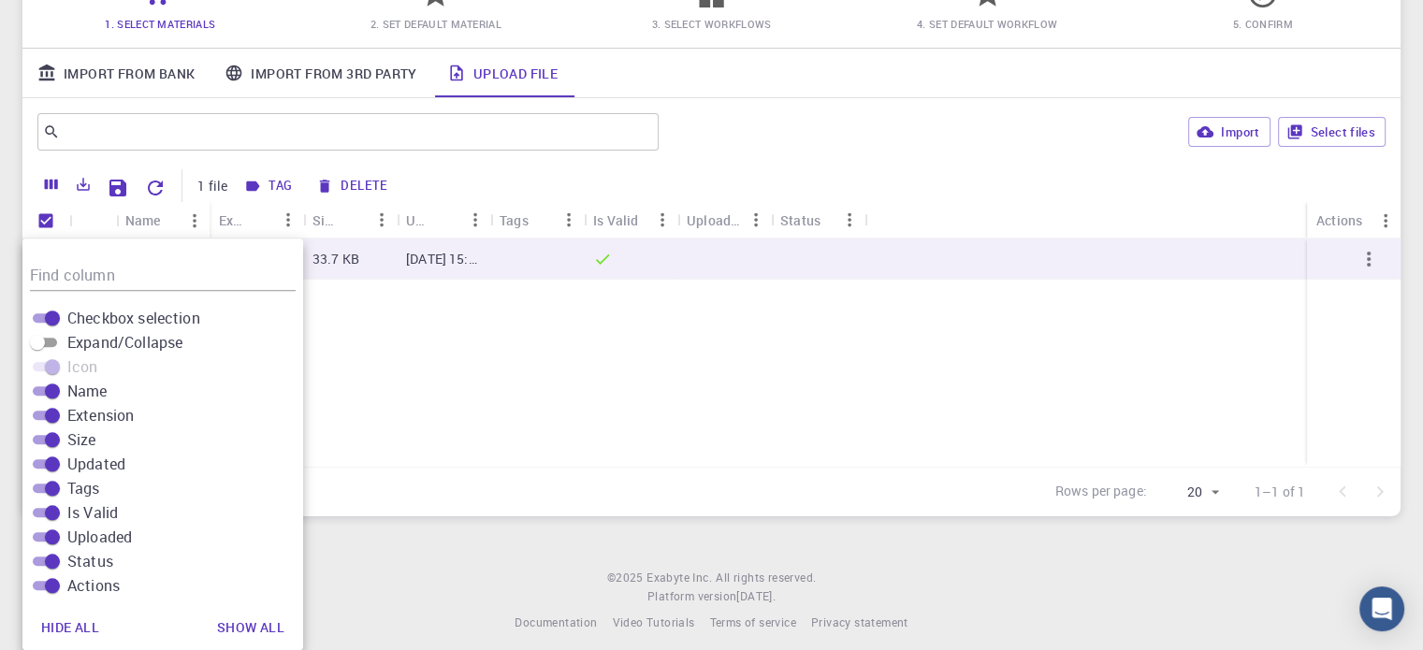
click at [408, 337] on div "Faustine-dataset 2.xlsx xlsx 33.7 KB [DATE] 15:50 PM" at bounding box center [711, 353] width 1379 height 228
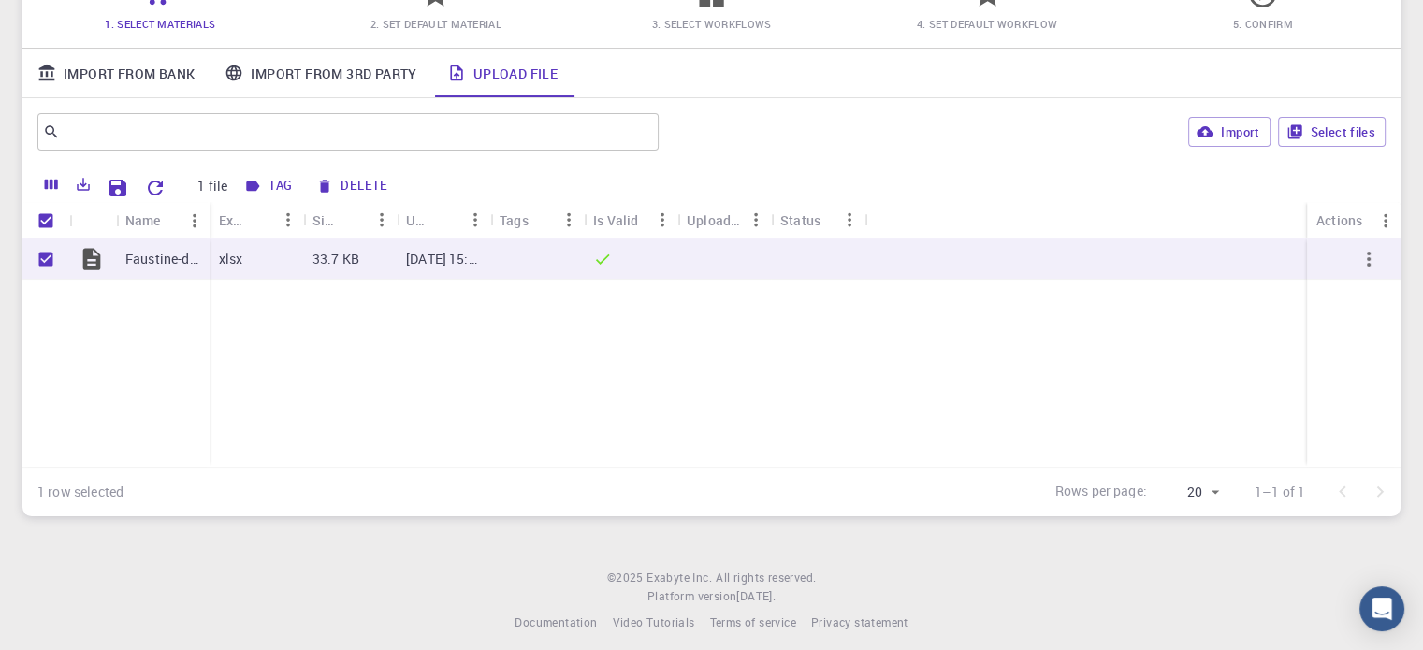
click at [408, 337] on div "Faustine-dataset 2.xlsx xlsx 33.7 KB [DATE] 15:50 PM" at bounding box center [711, 353] width 1379 height 228
click at [326, 269] on p "33.7 KB" at bounding box center [336, 259] width 47 height 19
click at [1376, 254] on icon "button" at bounding box center [1369, 259] width 22 height 22
click at [1387, 296] on span "Expand" at bounding box center [1381, 302] width 40 height 19
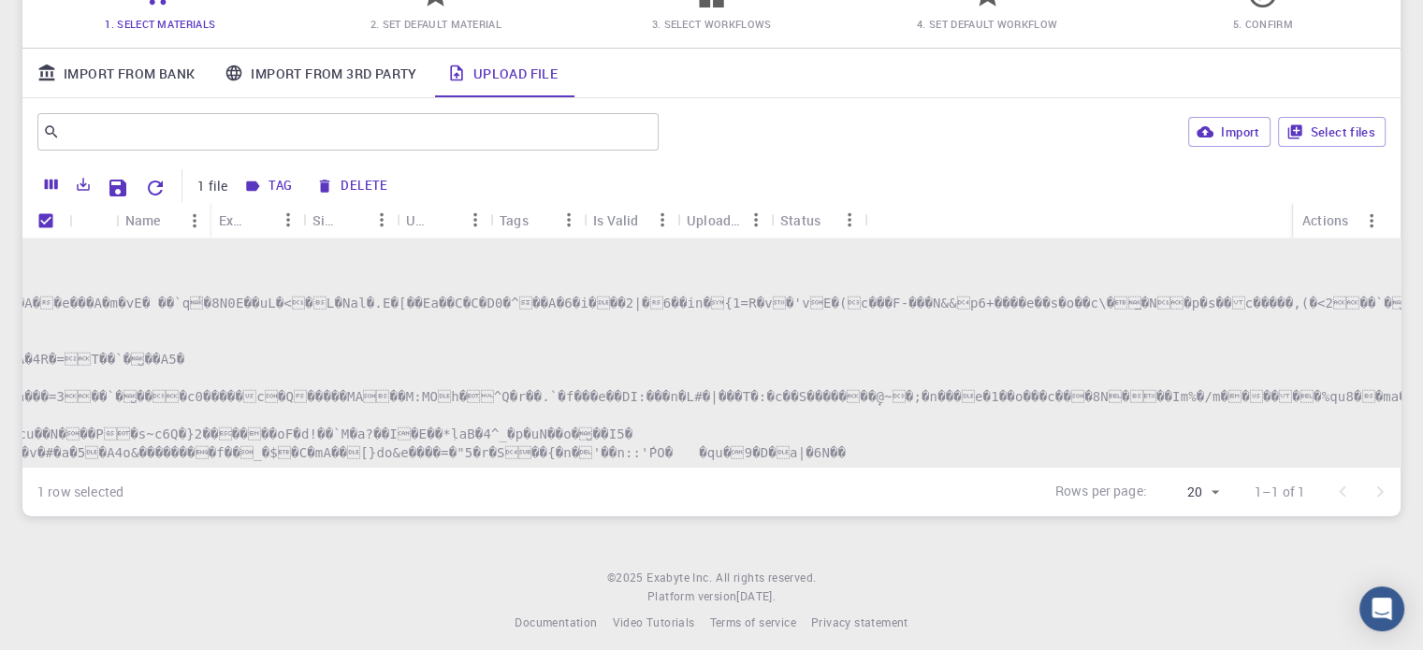
scroll to position [1313, 0]
click at [659, 225] on icon "Menu" at bounding box center [662, 220] width 21 height 21
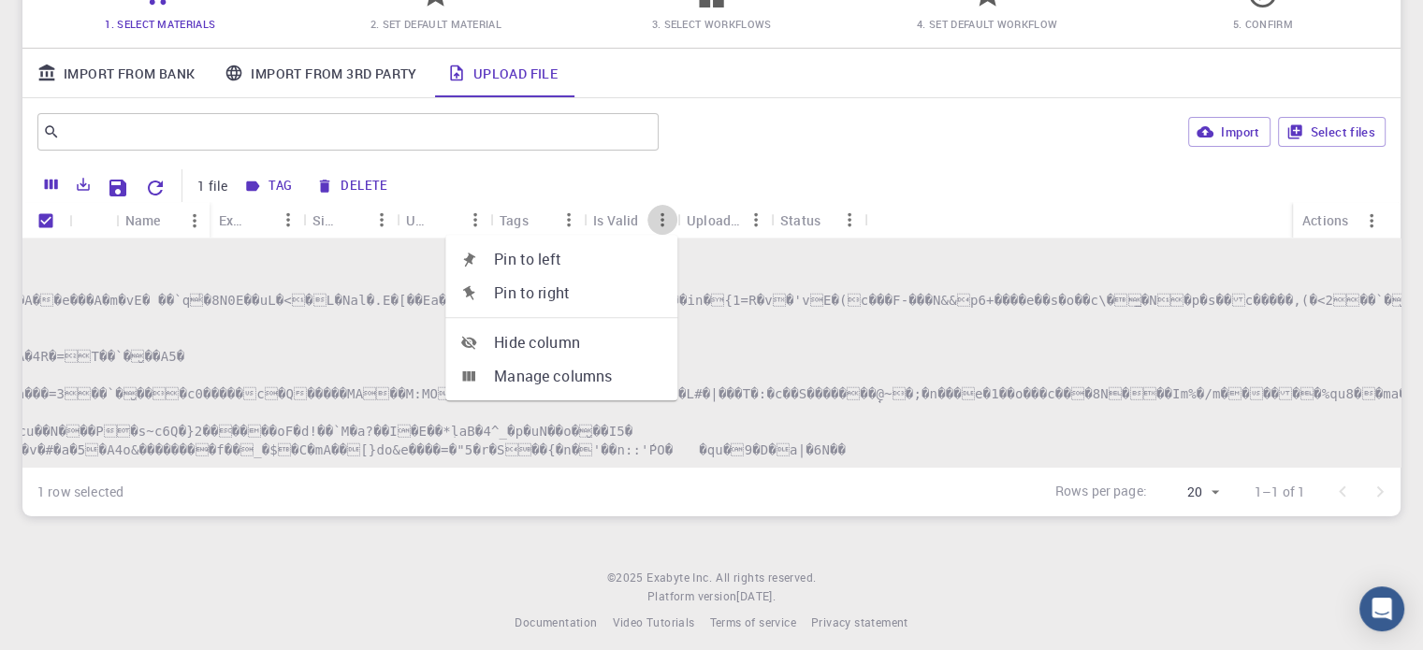
click at [659, 225] on icon "Menu" at bounding box center [662, 220] width 21 height 21
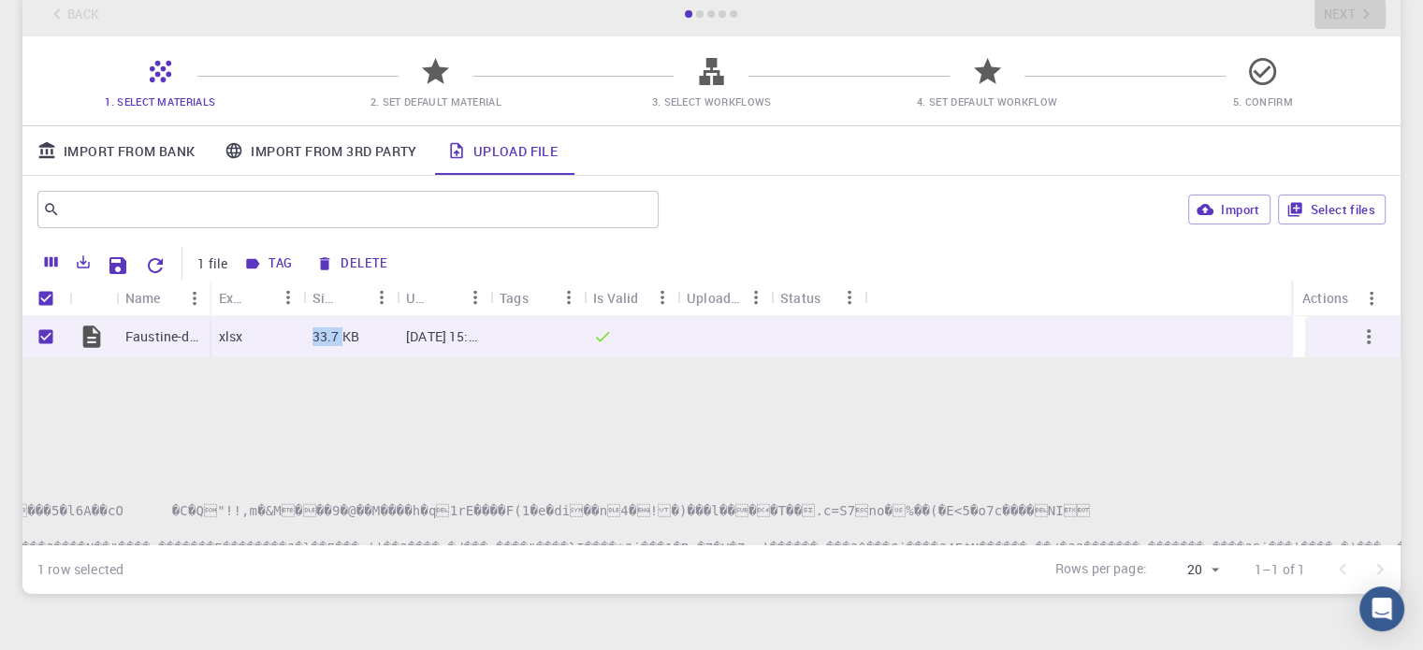
scroll to position [109, 0]
click at [1362, 344] on icon "button" at bounding box center [1369, 338] width 22 height 22
click at [1362, 344] on ul "Delete Expand Collapse" at bounding box center [1368, 393] width 109 height 105
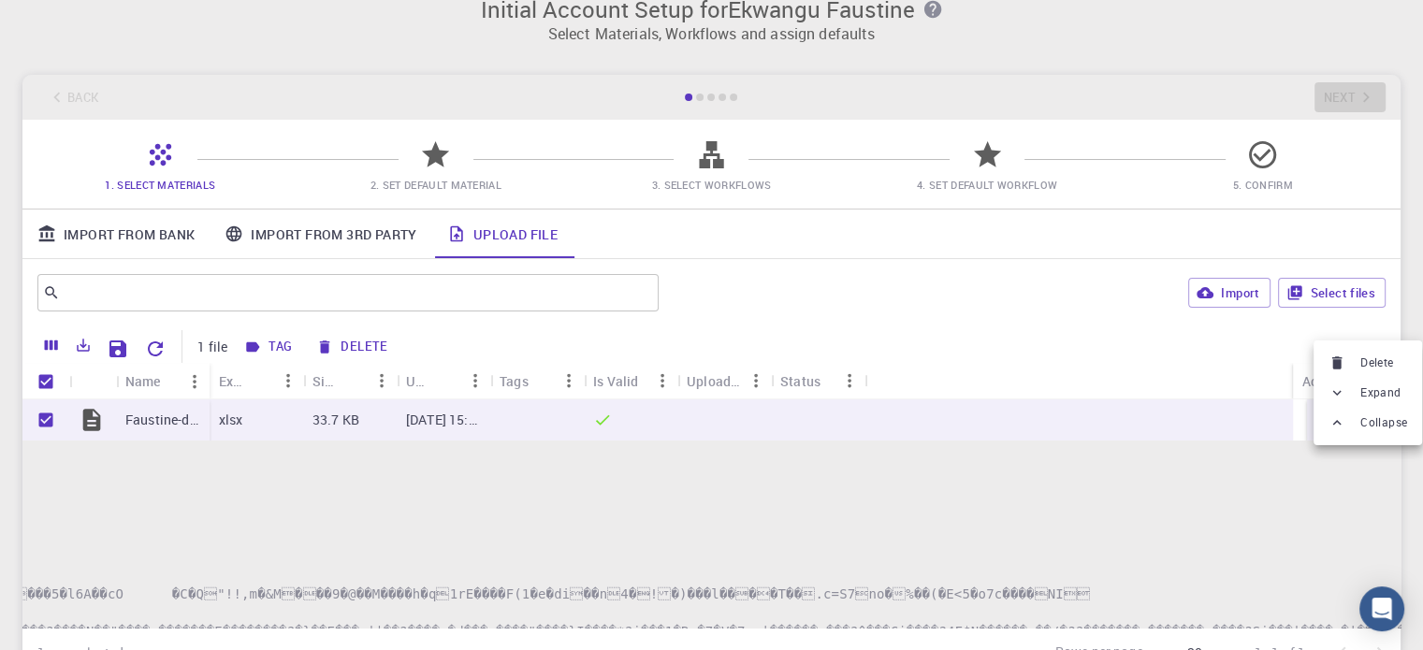
scroll to position [16, 0]
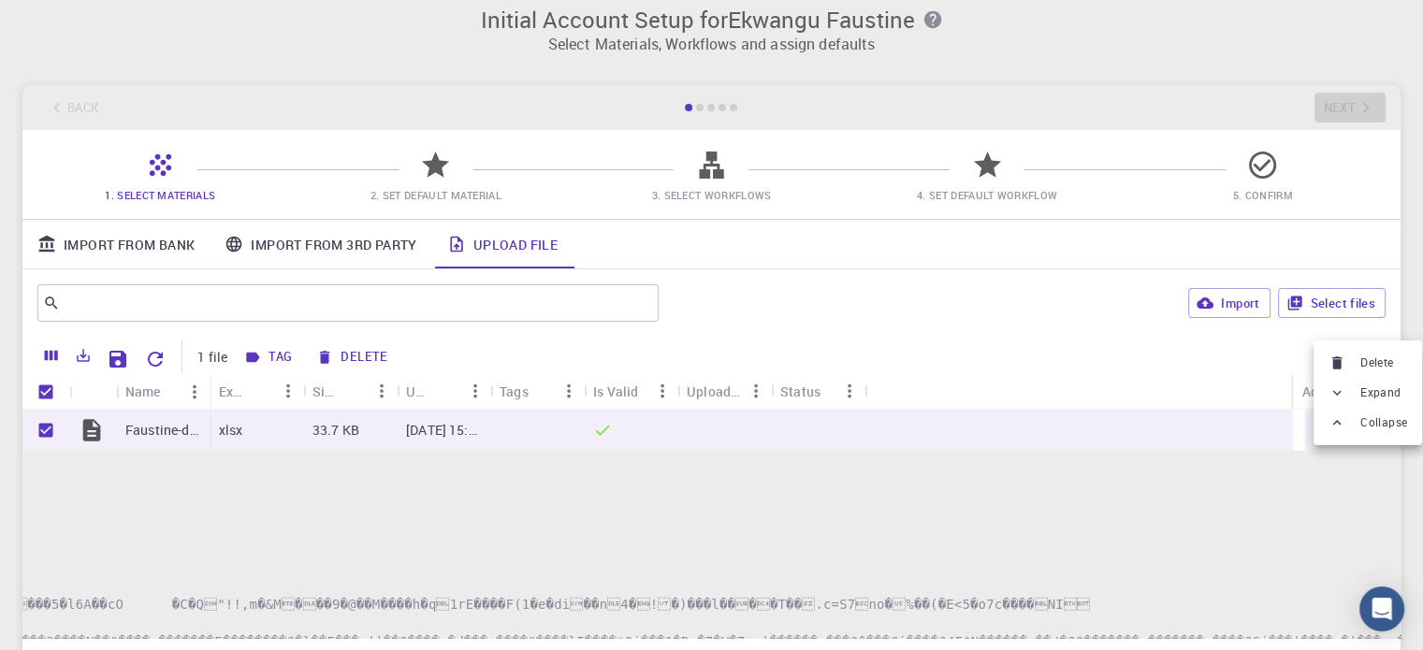
click at [456, 181] on div at bounding box center [711, 325] width 1423 height 650
click at [1313, 430] on icon "Delete" at bounding box center [1324, 430] width 22 height 22
checkbox input "false"
